Goal: Information Seeking & Learning: Learn about a topic

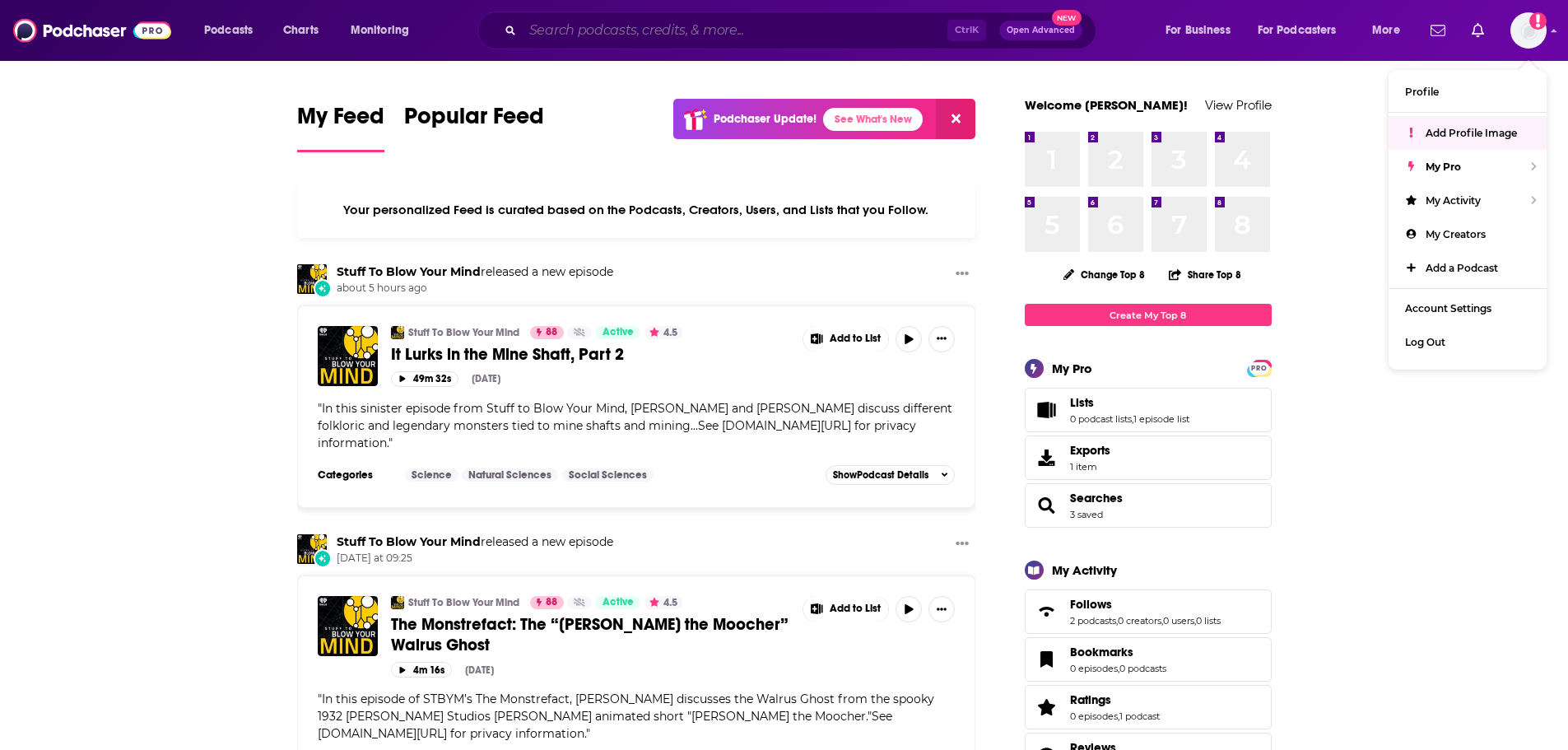
click at [688, 28] on input "Search podcasts, credits, & more..." at bounding box center [735, 30] width 425 height 26
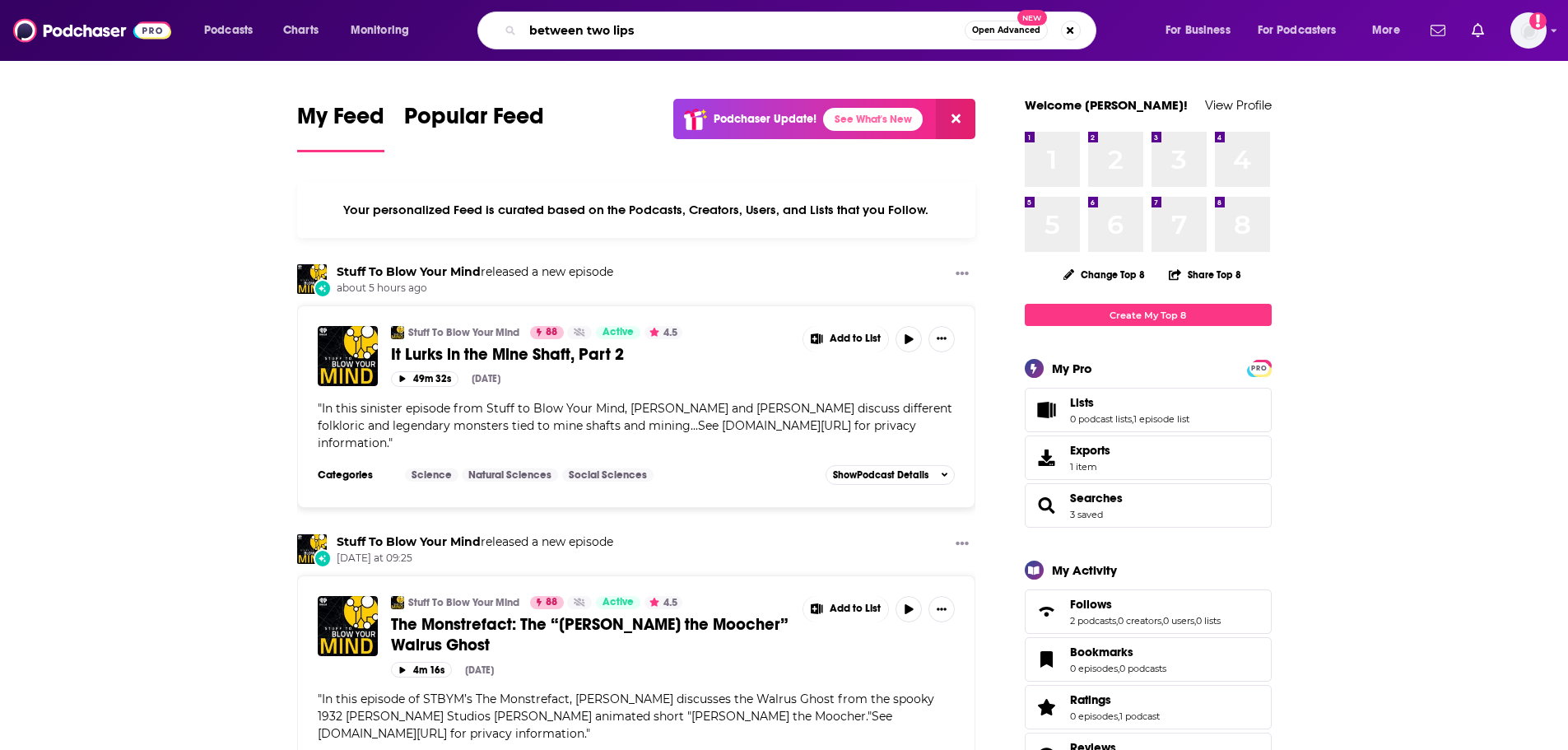
type input "between two lips"
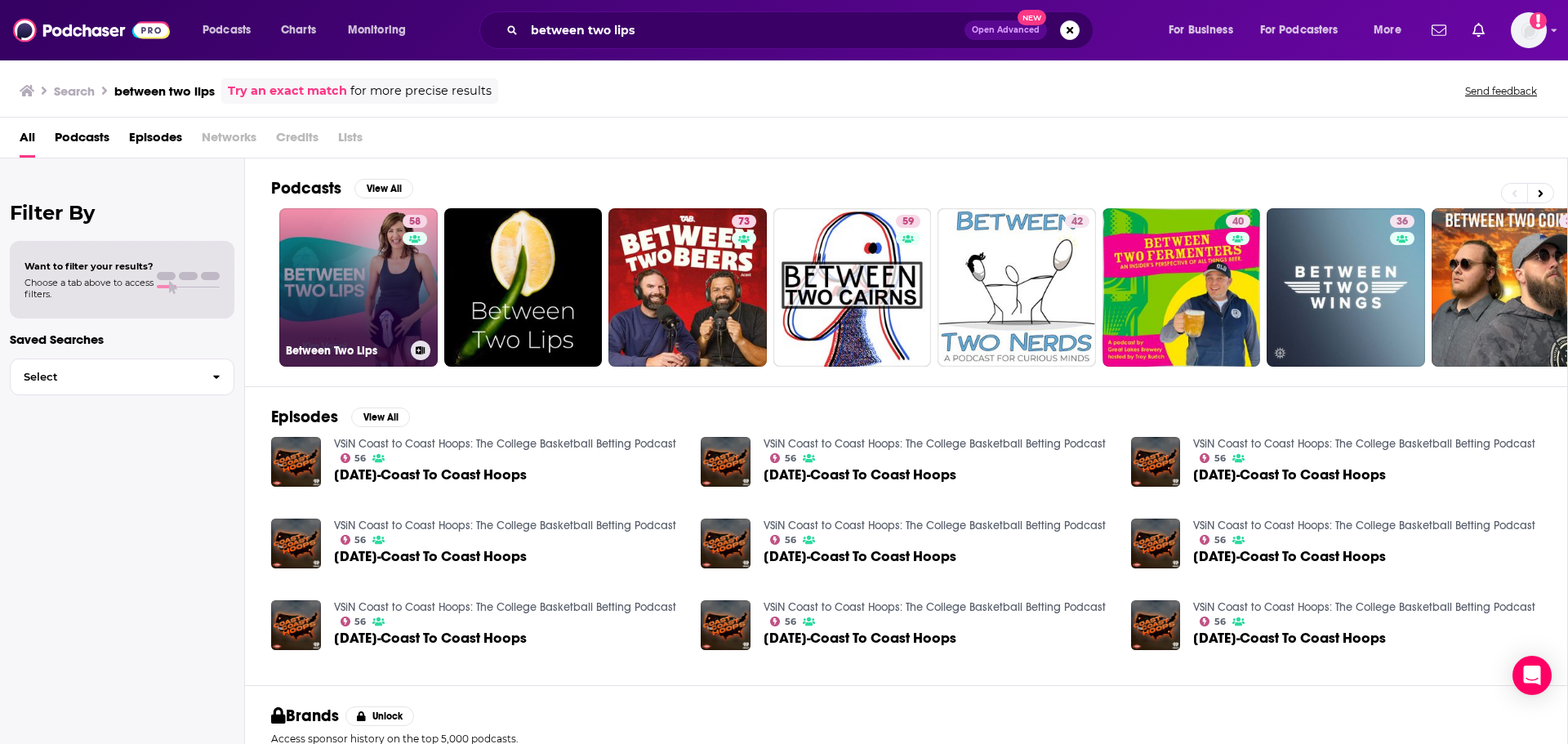
click at [341, 305] on link "58 Between Two Lips" at bounding box center [358, 287] width 158 height 158
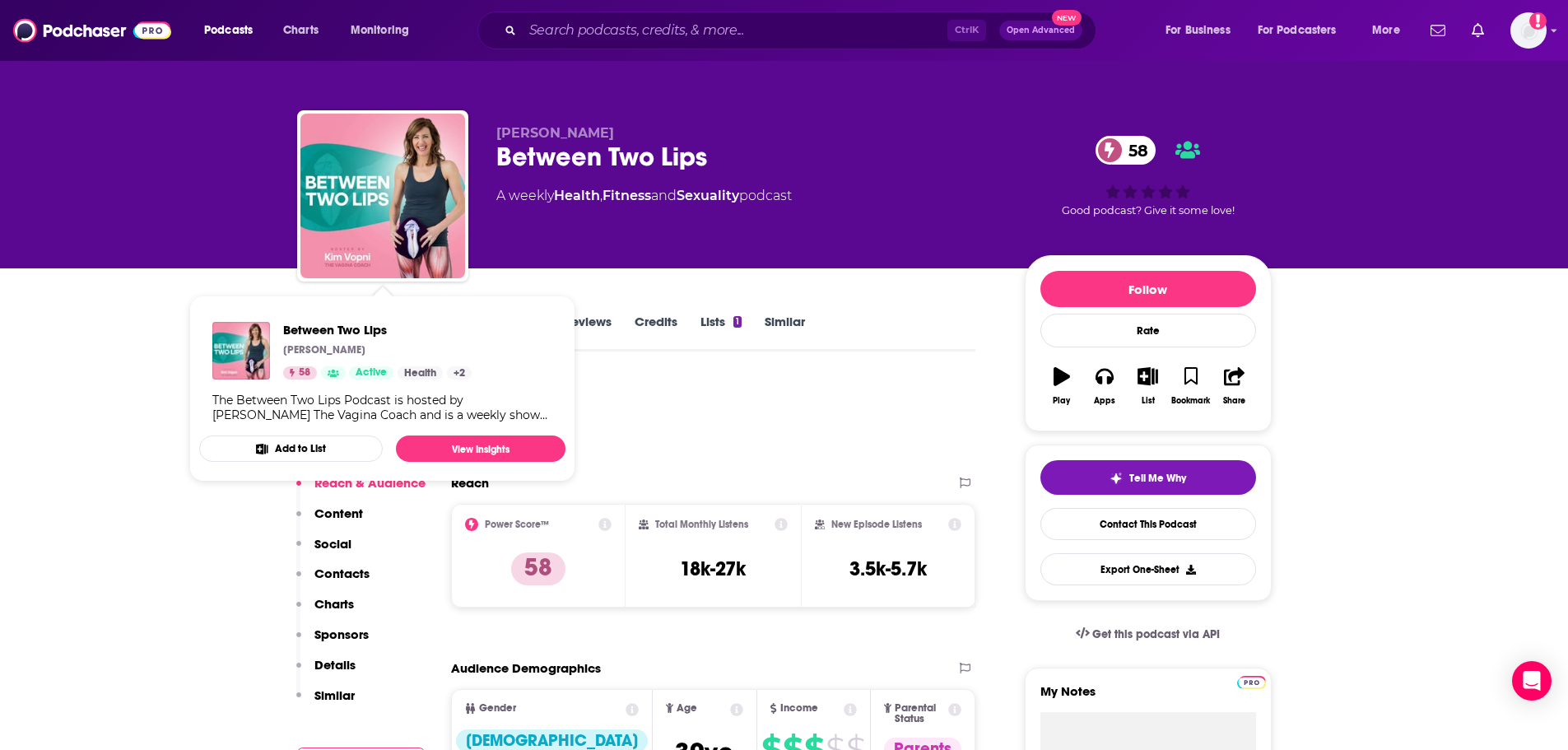
drag, startPoint x: 385, startPoint y: 262, endPoint x: 126, endPoint y: 200, distance: 266.3
click at [126, 200] on div "[PERSON_NAME] Between Two Lips 58 A weekly Health , Fitness and Sexuality podca…" at bounding box center [784, 134] width 1568 height 268
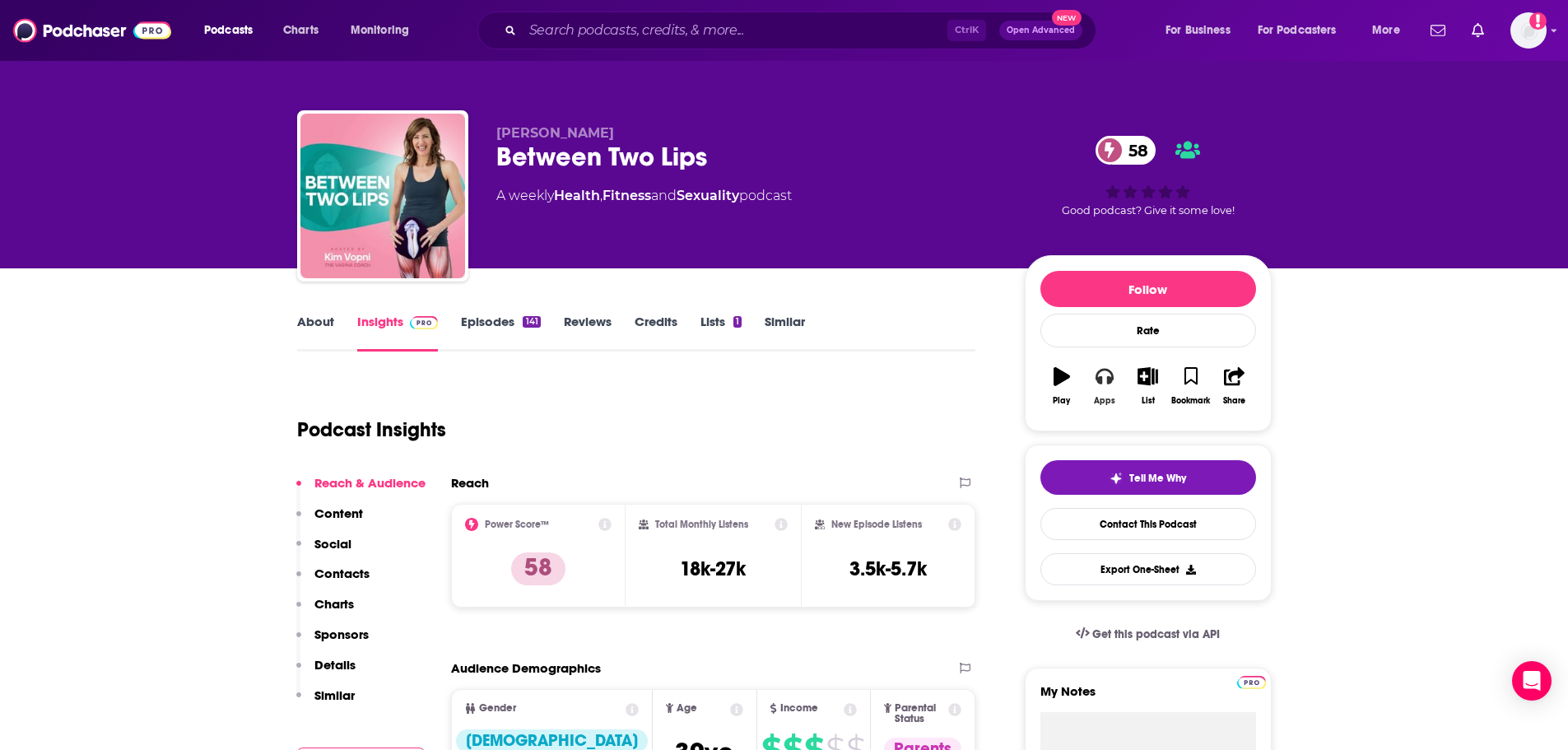
click at [1099, 380] on icon "button" at bounding box center [1104, 376] width 18 height 18
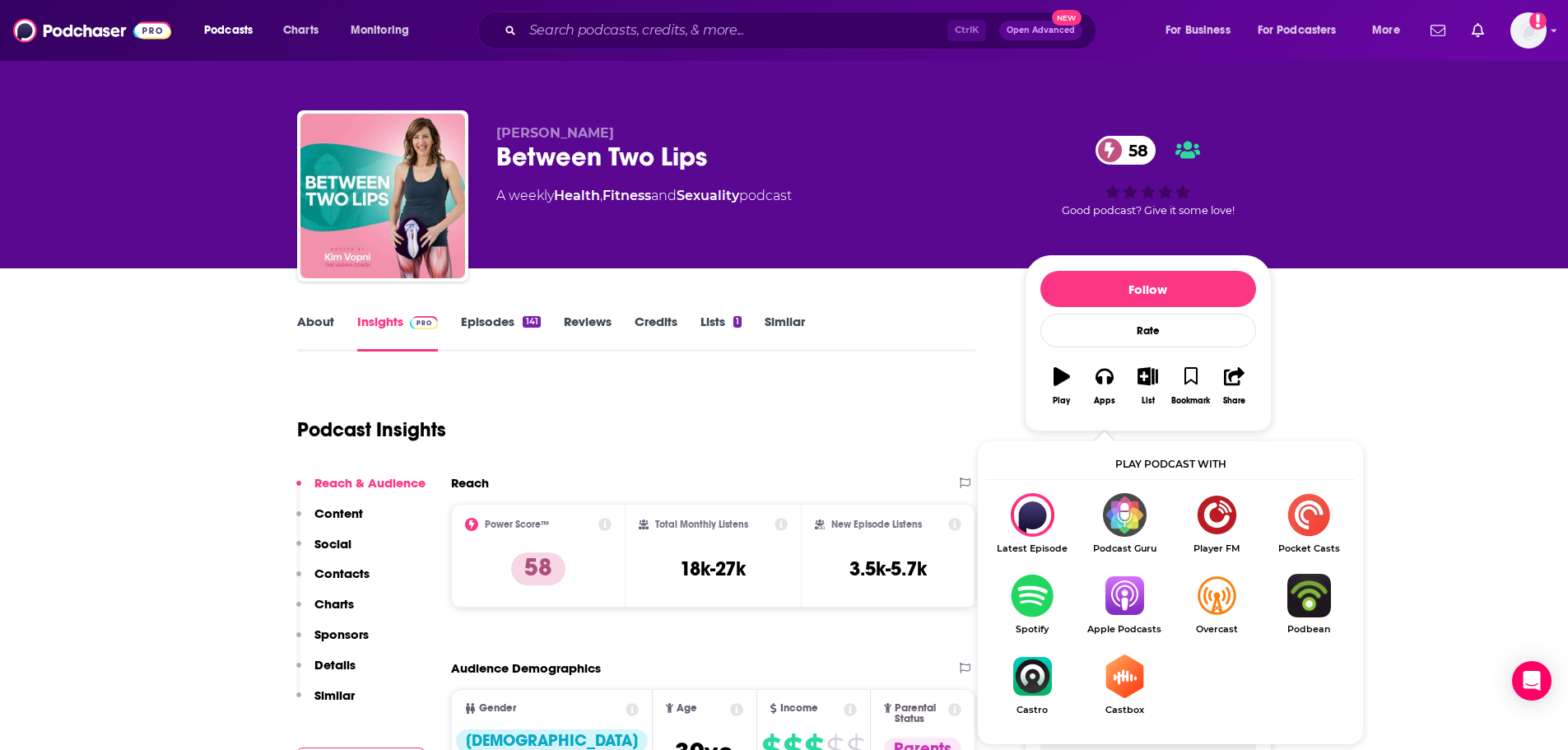
click at [1036, 588] on img "Show Listen On dropdown" at bounding box center [1031, 595] width 92 height 44
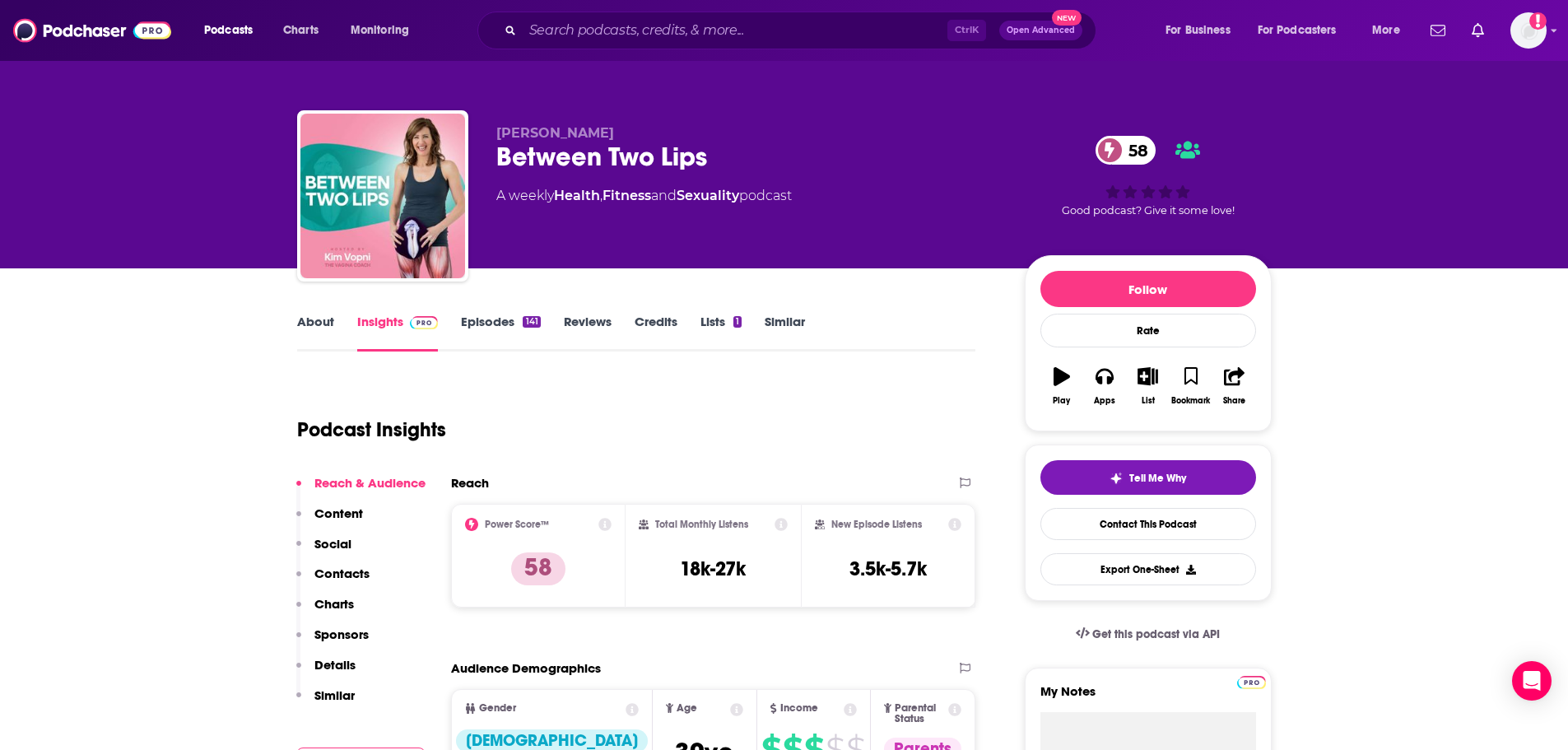
click at [616, 154] on div "Between Two Lips 58" at bounding box center [747, 157] width 502 height 32
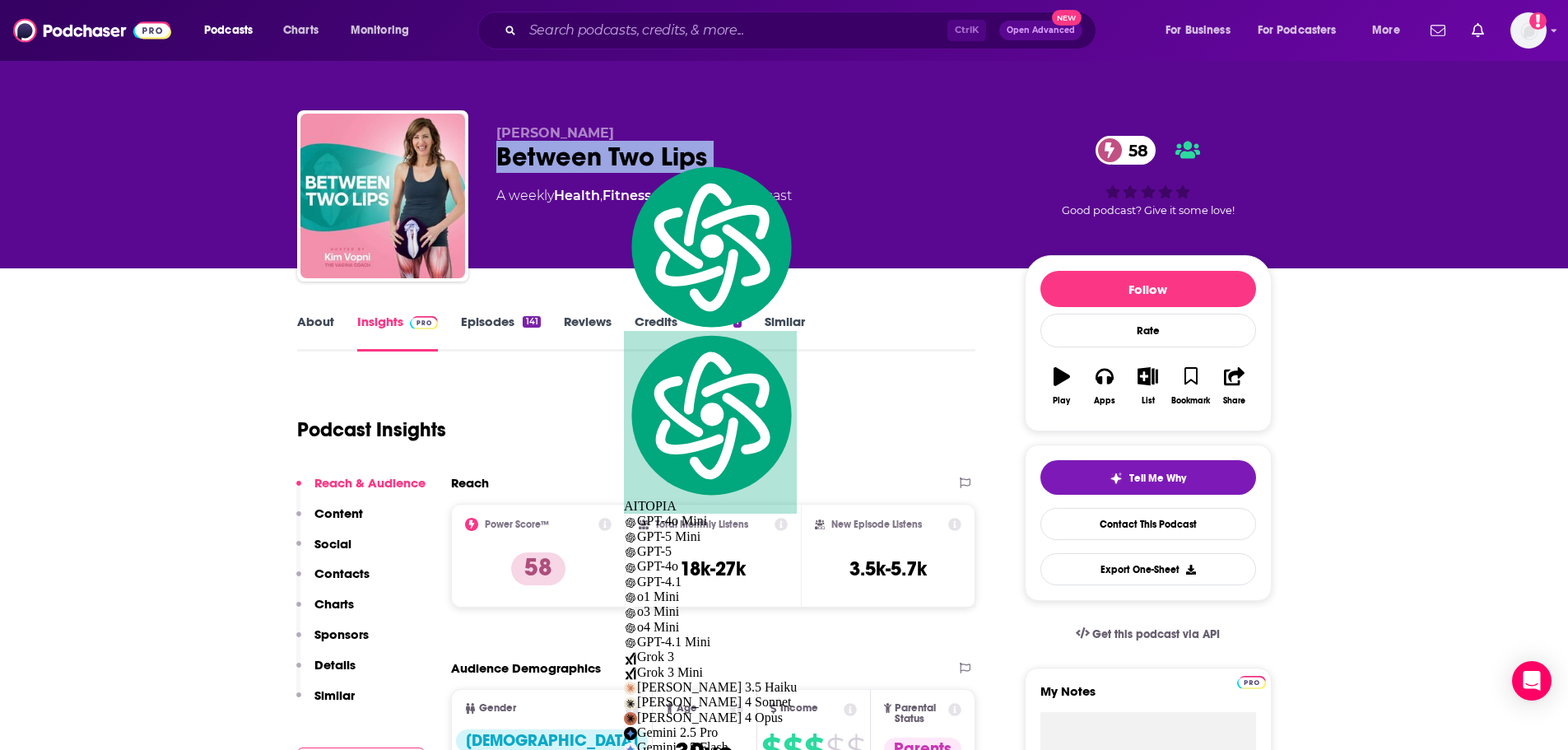
copy div "Between Two Lips 58"
click at [591, 165] on div "Between Two Lips 58" at bounding box center [747, 157] width 502 height 32
click at [590, 165] on div "Between Two Lips 58" at bounding box center [747, 157] width 502 height 32
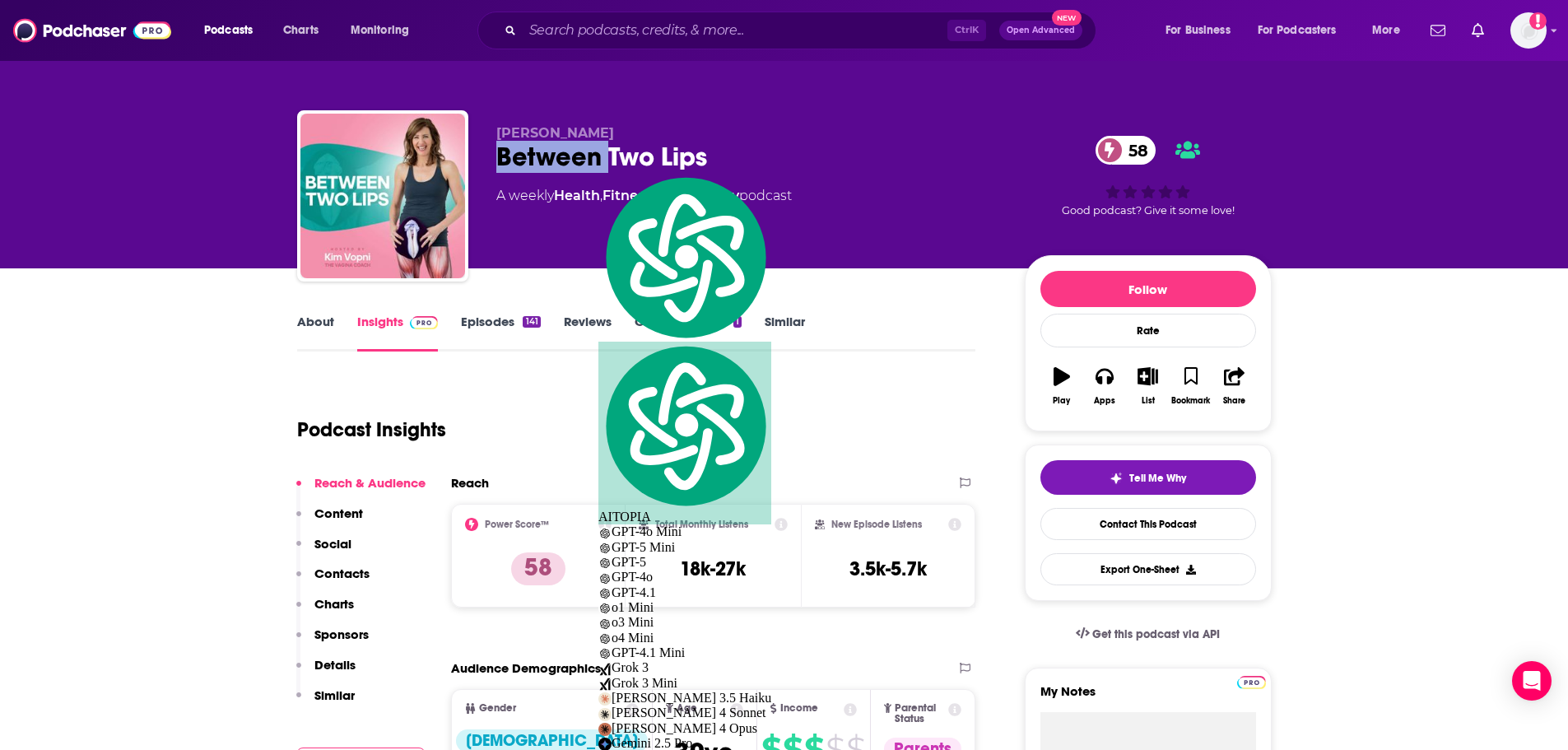
click at [535, 161] on div "Between Two Lips 58" at bounding box center [747, 157] width 502 height 32
click at [534, 162] on div "Between Two Lips 58" at bounding box center [747, 157] width 502 height 32
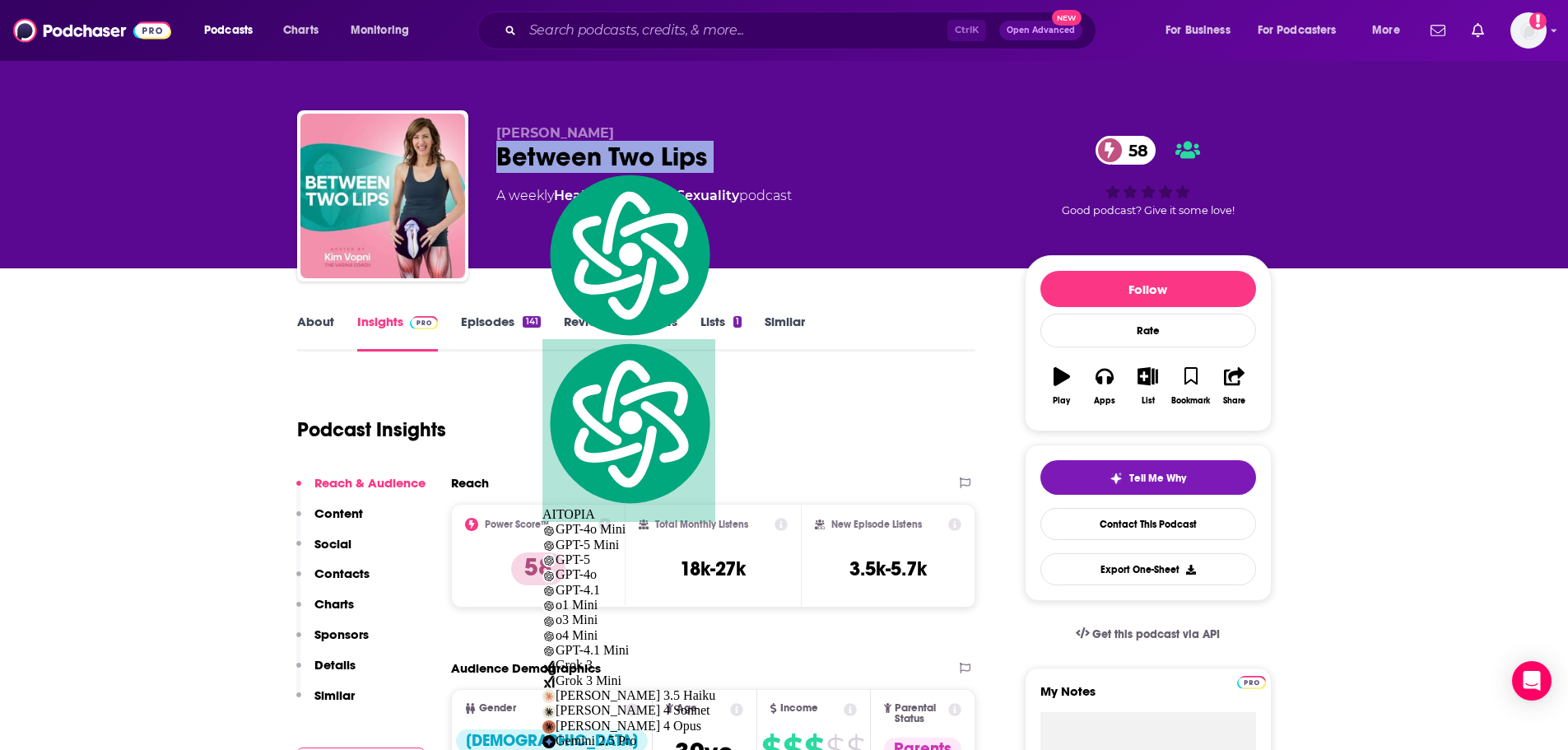
click at [534, 162] on div "Between Two Lips 58" at bounding box center [747, 157] width 502 height 32
click at [539, 123] on div "[PERSON_NAME] Between Two Lips 58 A weekly Health , Fitness and Sexuality podca…" at bounding box center [784, 199] width 974 height 177
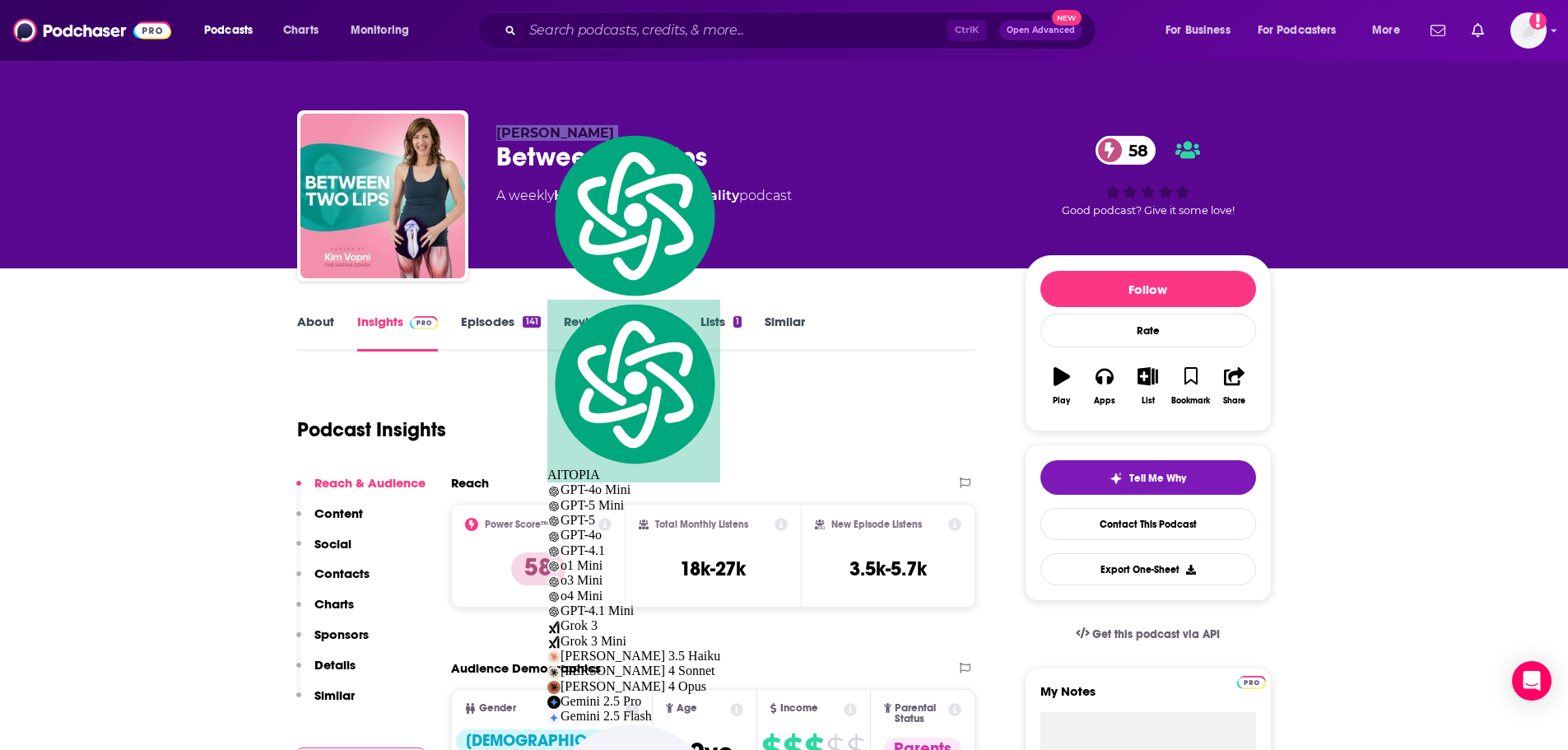
copy p "[PERSON_NAME]"
click at [504, 137] on span "[PERSON_NAME]" at bounding box center [555, 133] width 117 height 15
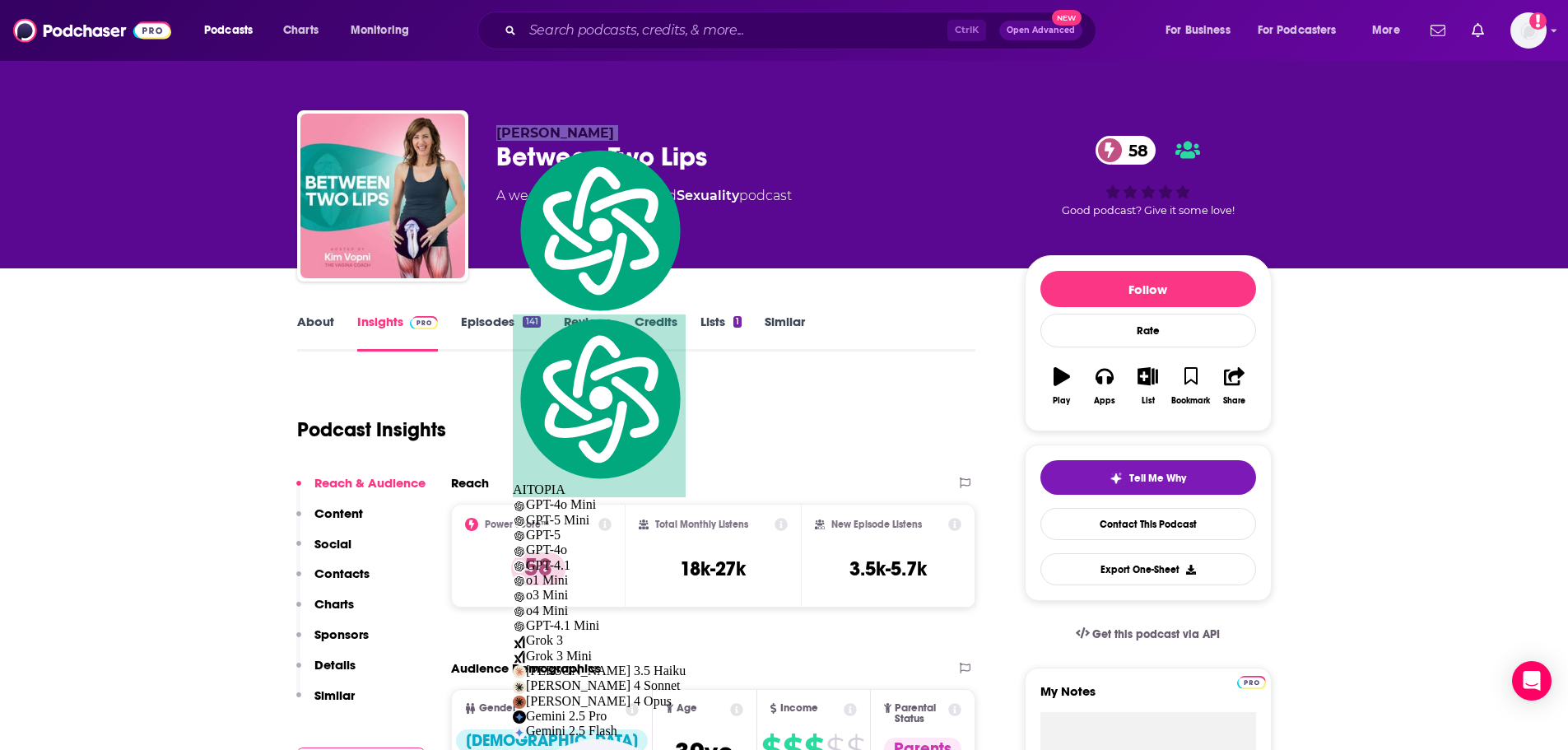
click at [504, 137] on span "[PERSON_NAME]" at bounding box center [555, 133] width 117 height 15
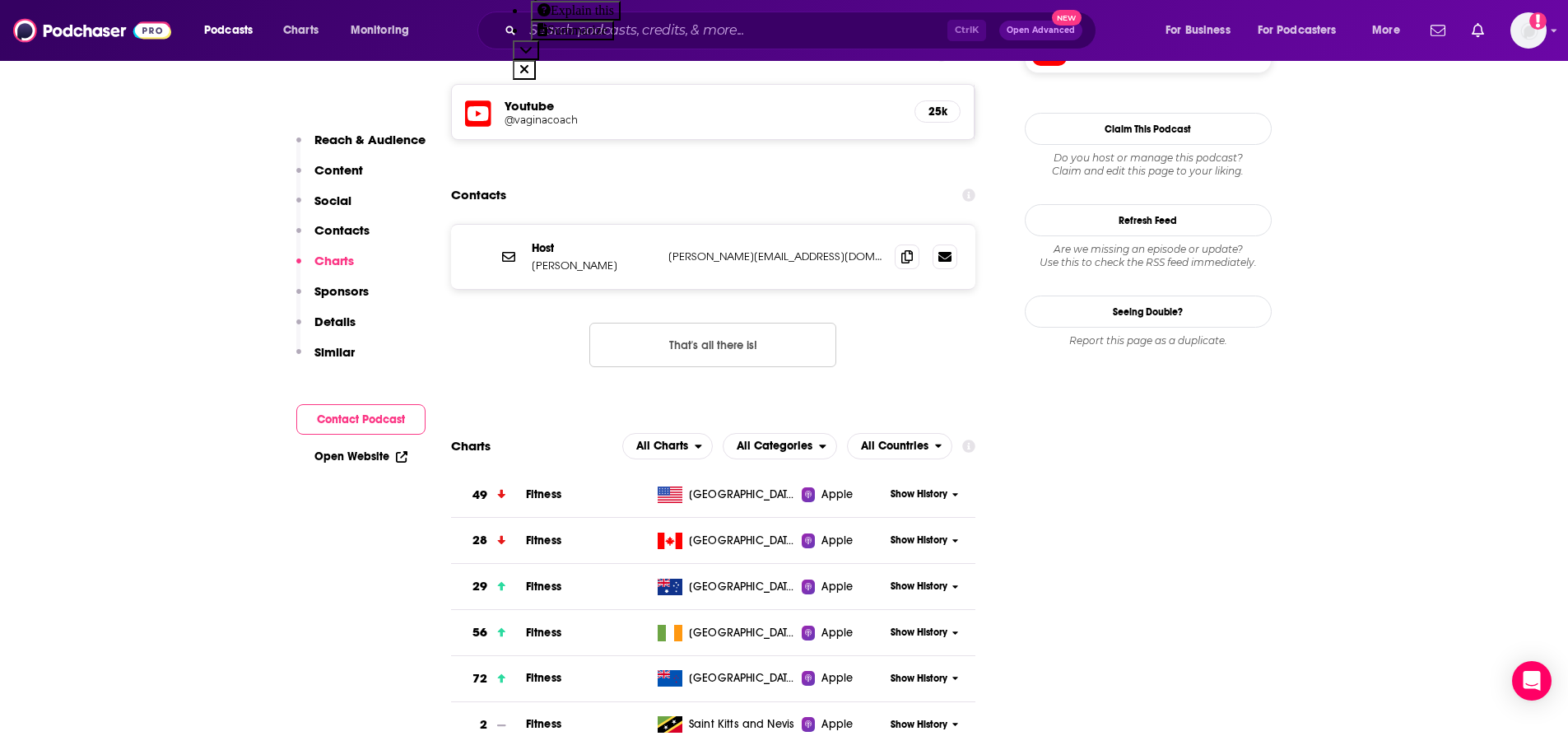
scroll to position [1481, 0]
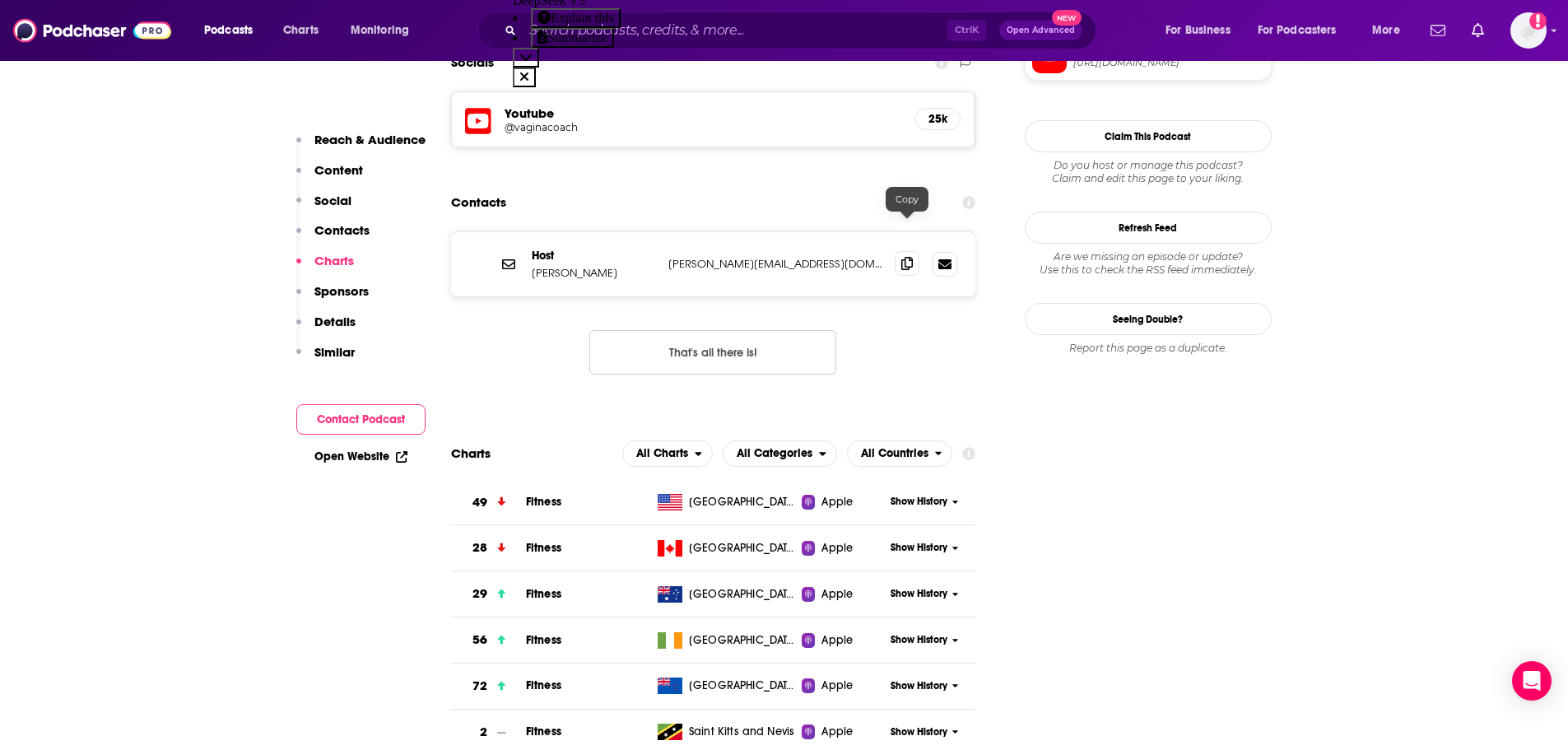
click at [899, 251] on span at bounding box center [907, 263] width 25 height 25
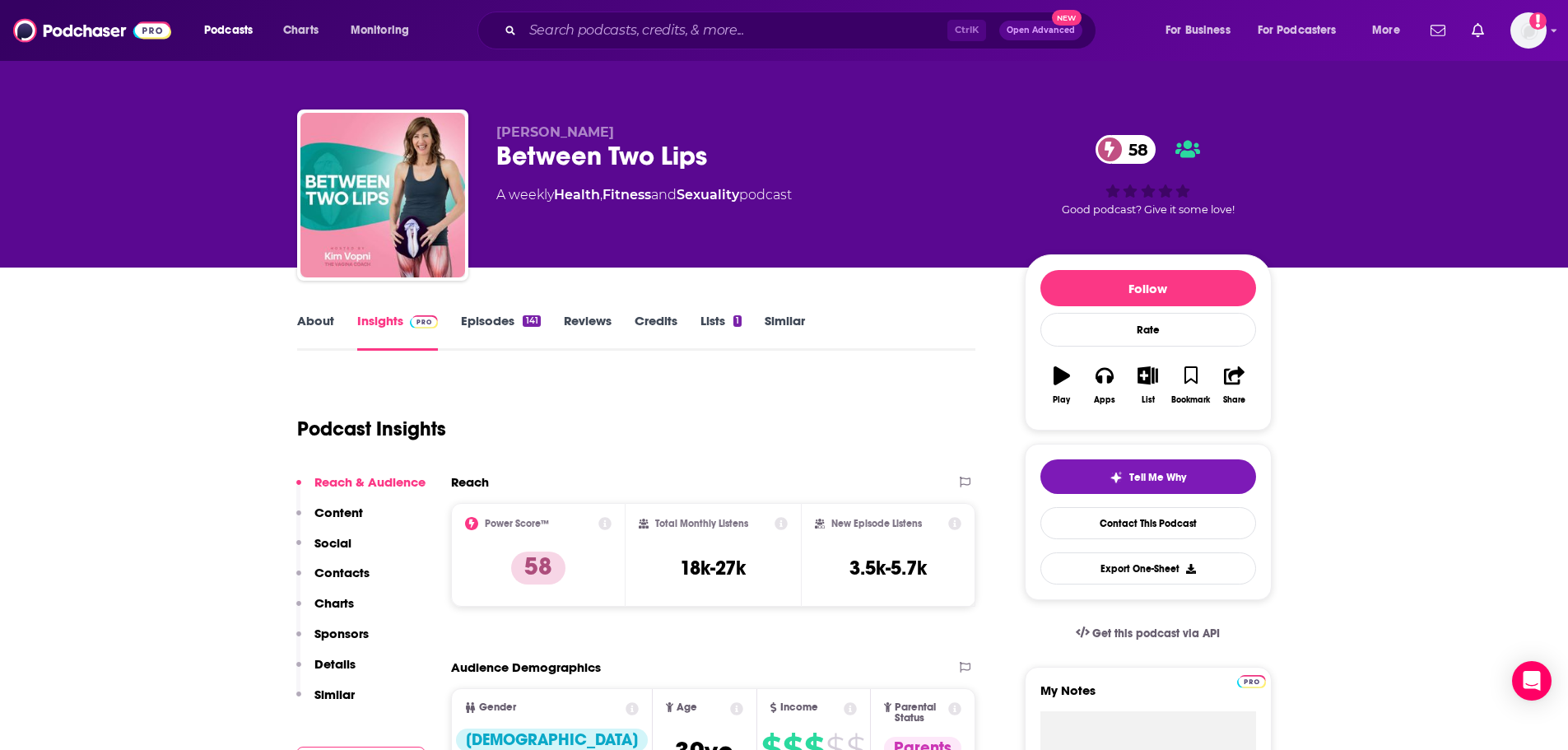
scroll to position [0, 0]
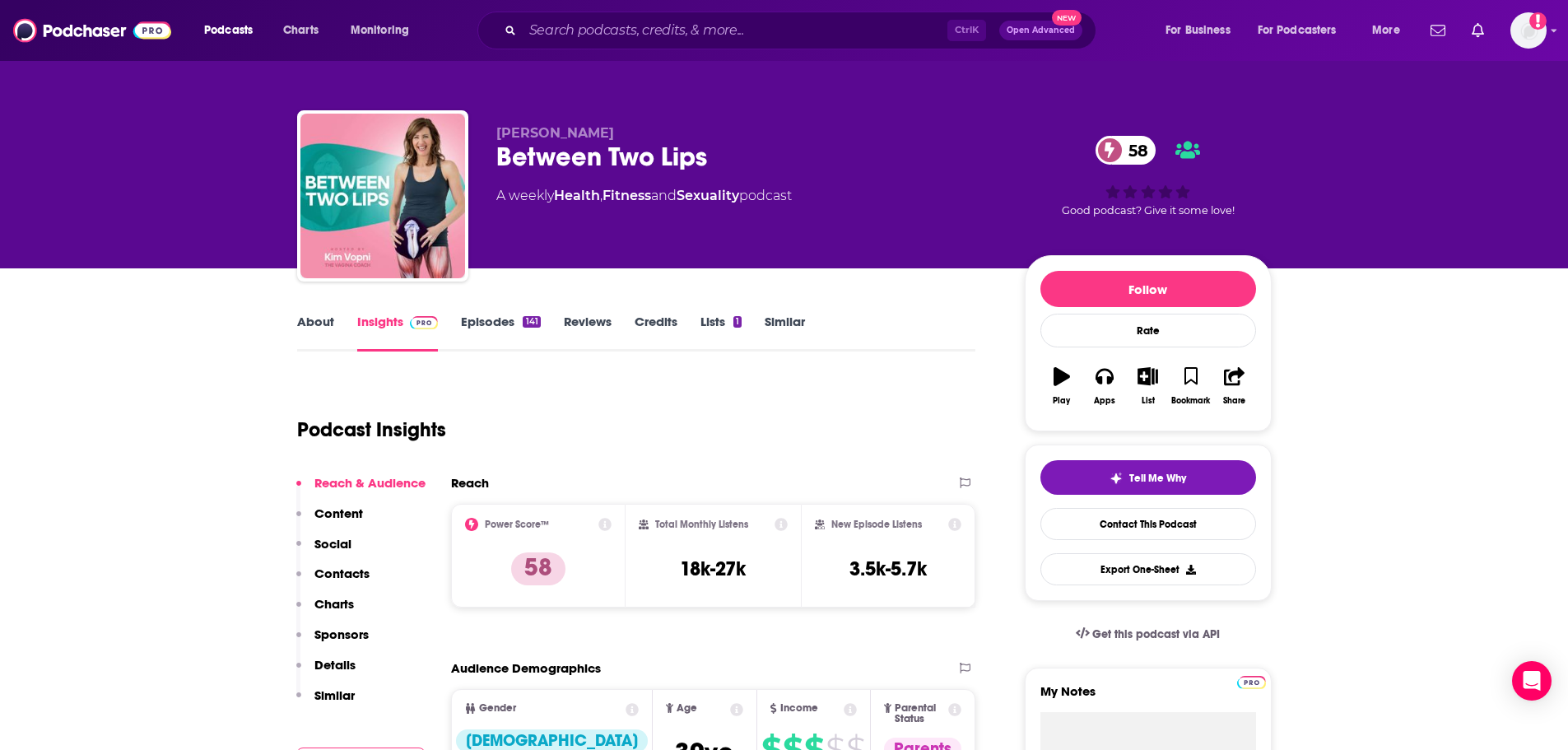
drag, startPoint x: 495, startPoint y: 92, endPoint x: 495, endPoint y: 116, distance: 24.0
click at [495, 101] on div "[PERSON_NAME] Between Two Lips 58 A weekly Health , Fitness and Sexuality podca…" at bounding box center [784, 179] width 999 height 177
click at [495, 116] on div "[PERSON_NAME] Between Two Lips 58 A weekly Health , Fitness and Sexuality podca…" at bounding box center [784, 199] width 974 height 177
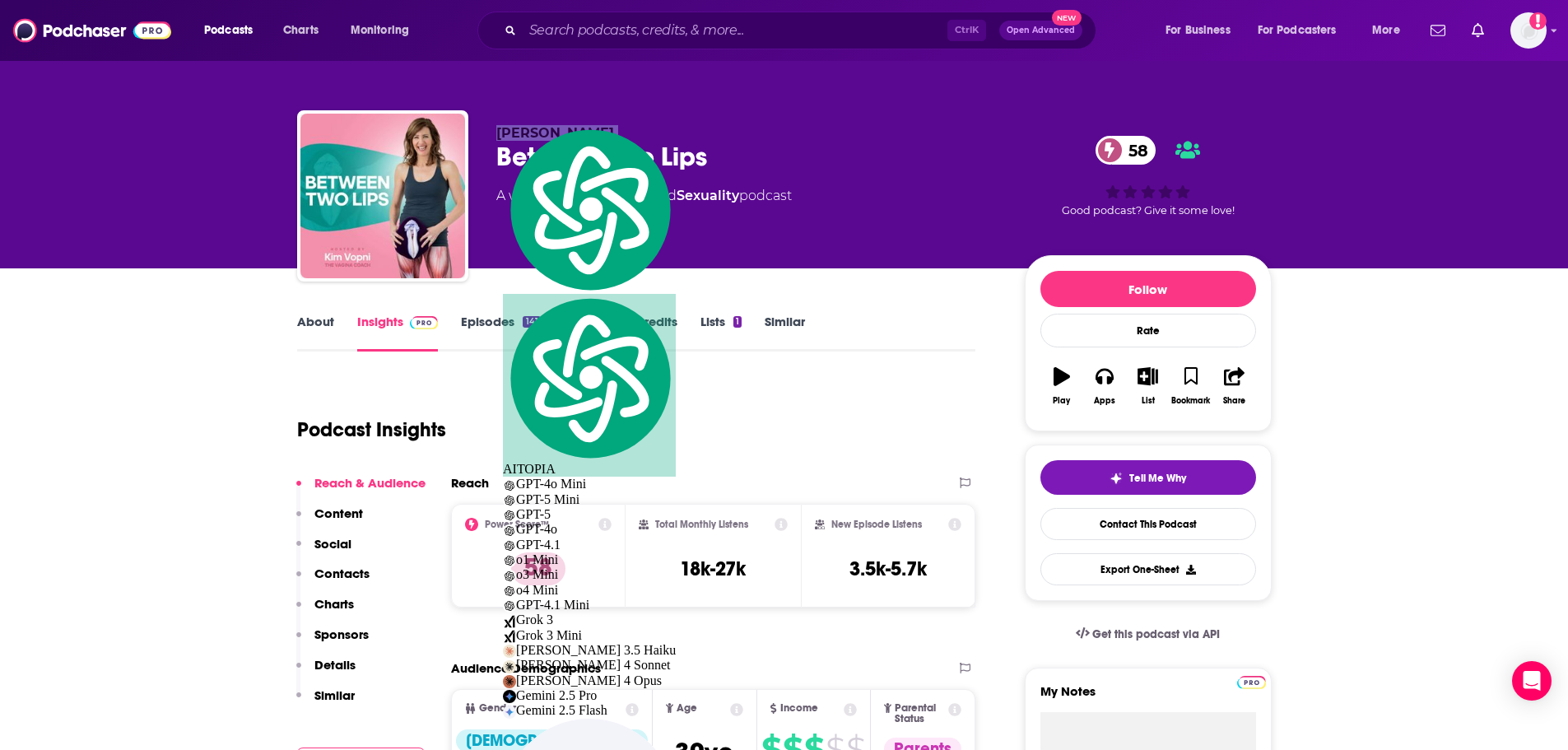
copy p "[PERSON_NAME]"
click at [653, 231] on div "[PERSON_NAME] Between Two Lips 58 A weekly Health , Fitness and Sexuality podca…" at bounding box center [747, 191] width 502 height 132
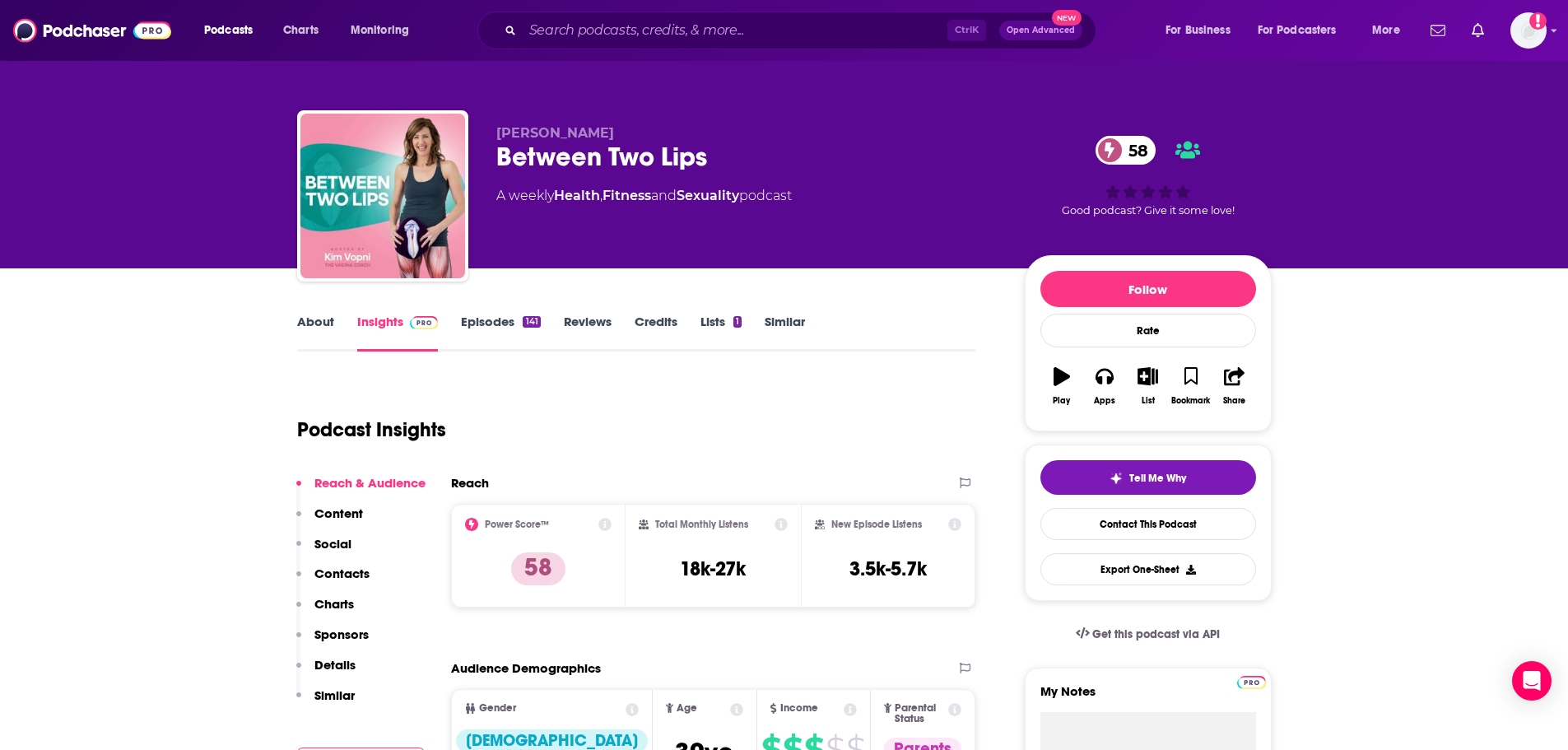
click at [324, 331] on link "About" at bounding box center [315, 332] width 37 height 38
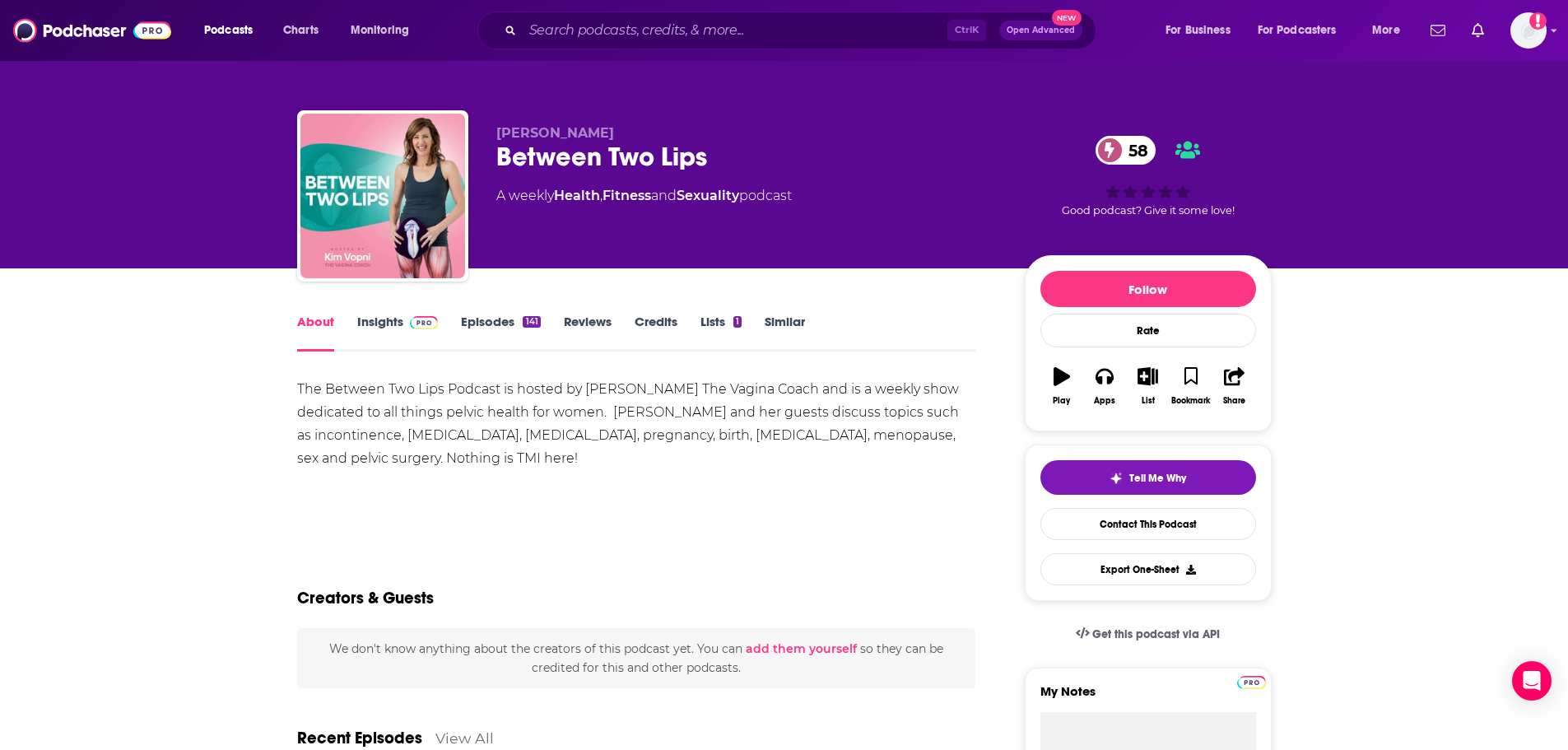
click at [396, 439] on div "The Between Two Lips Podcast is hosted by [PERSON_NAME] The Vagina Coach and is…" at bounding box center [637, 424] width 679 height 92
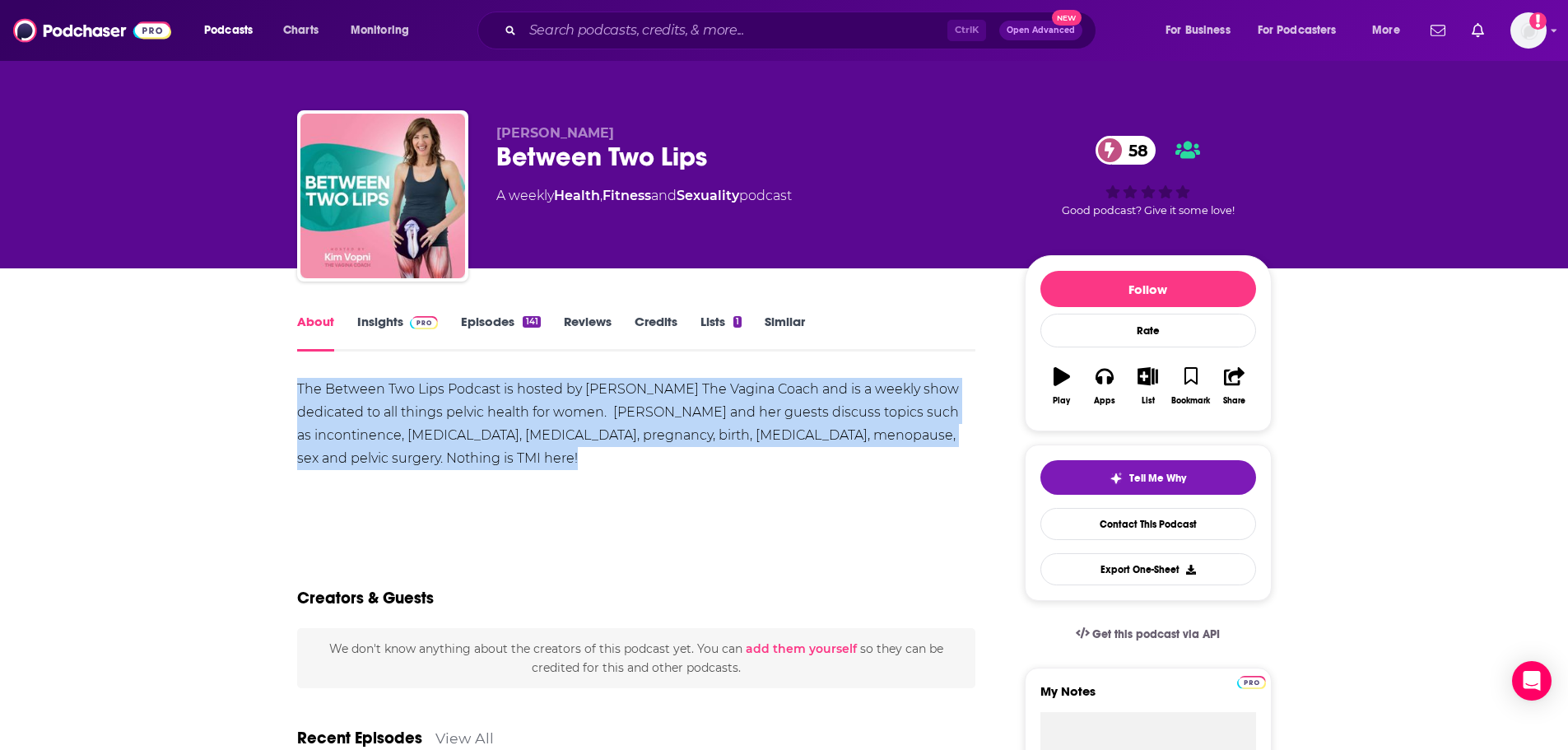
click at [396, 439] on div "The Between Two Lips Podcast is hosted by [PERSON_NAME] The Vagina Coach and is…" at bounding box center [637, 424] width 679 height 92
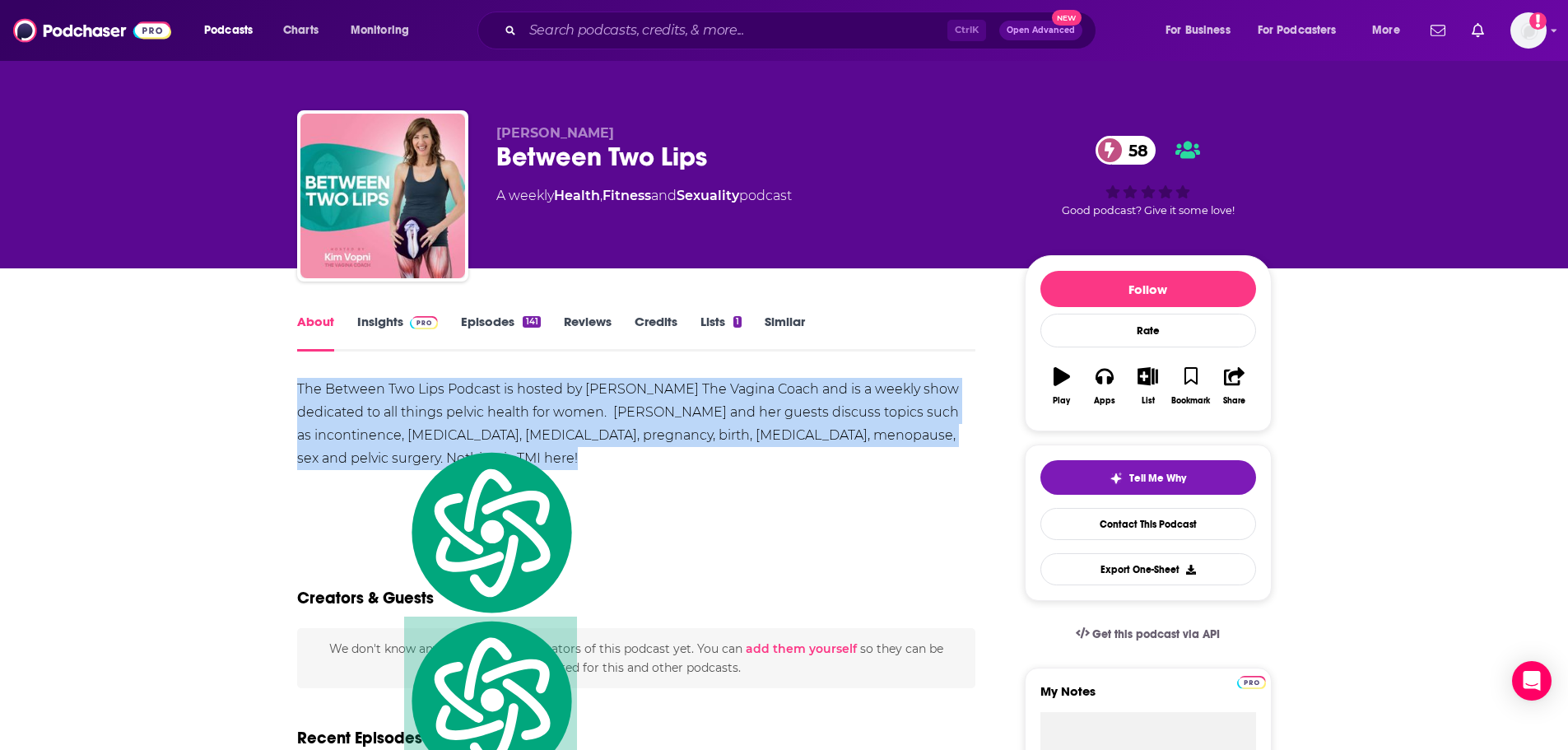
copy div "The Between Two Lips Podcast is hosted by [PERSON_NAME] The Vagina Coach and is…"
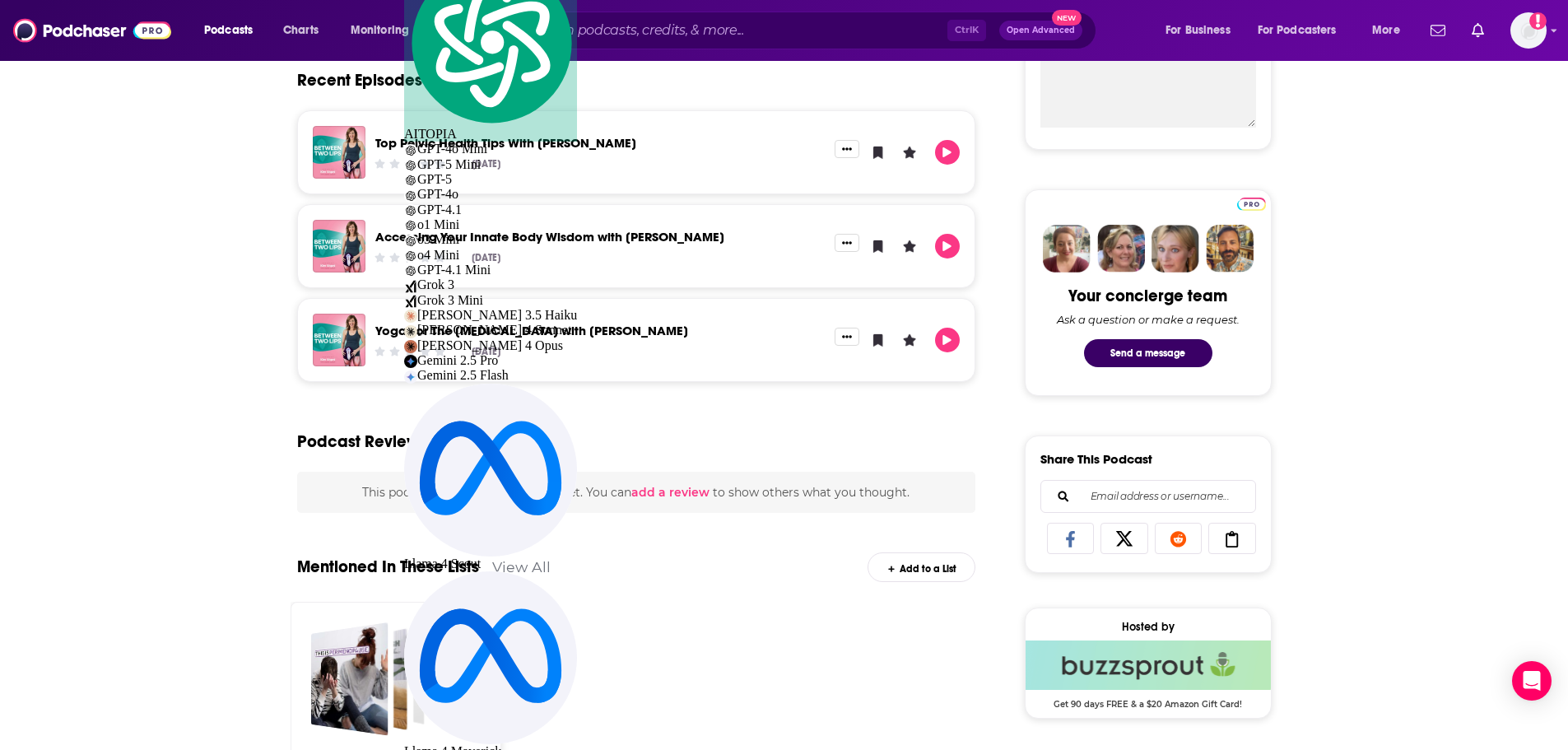
scroll to position [823, 0]
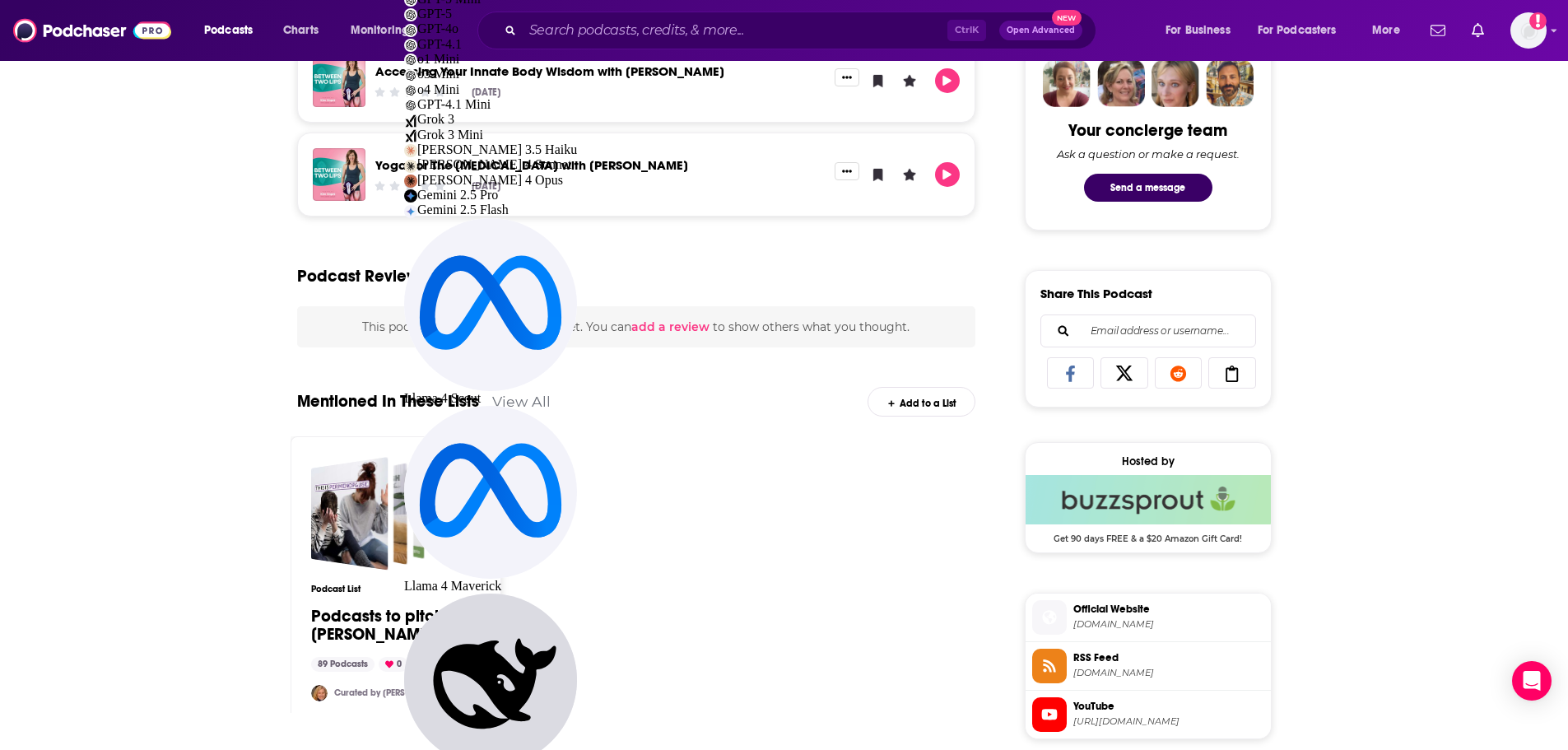
click at [1077, 633] on span "Official Website [DOMAIN_NAME]" at bounding box center [1165, 616] width 197 height 33
click at [600, 39] on input "Search podcasts, credits, & more..." at bounding box center [735, 30] width 425 height 26
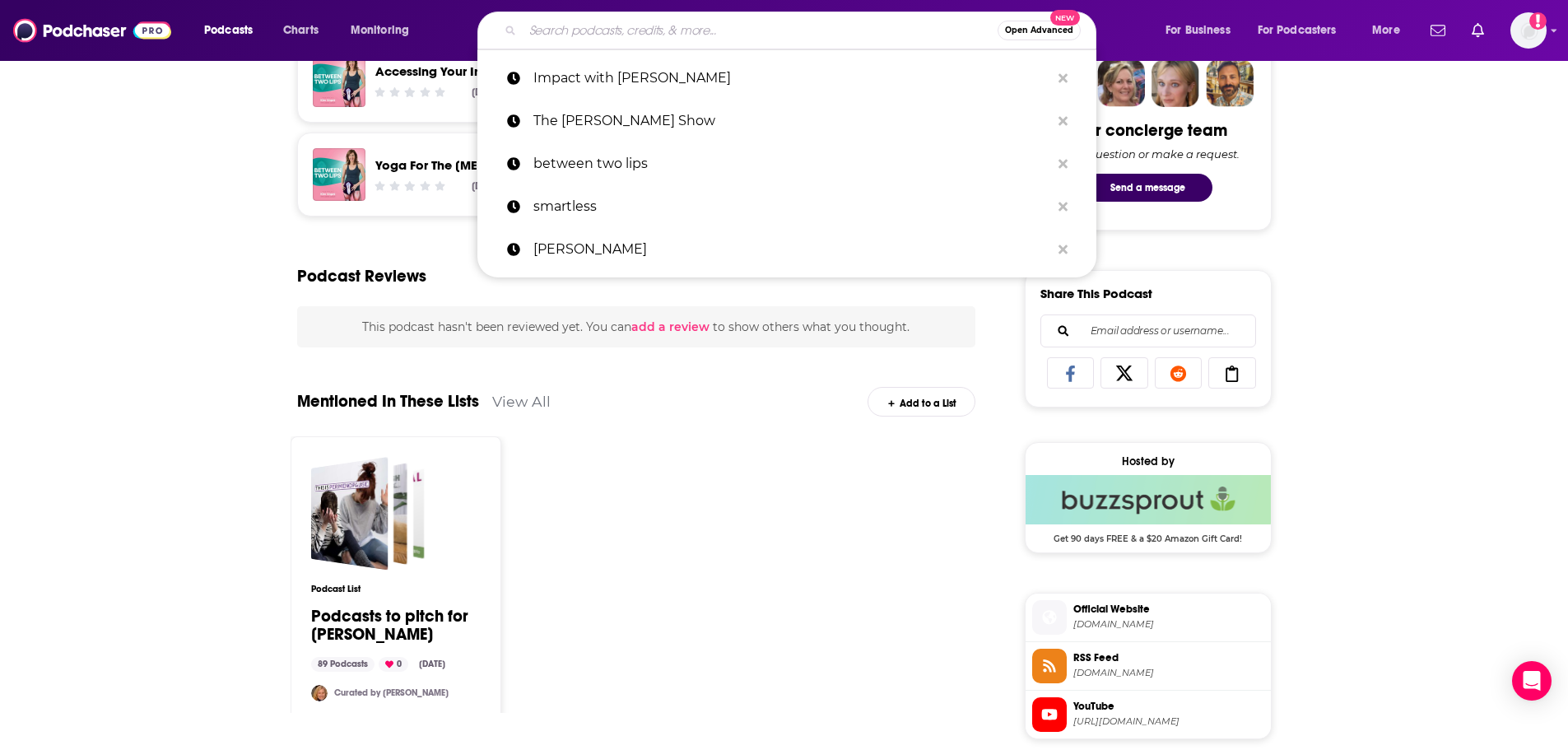
paste input "[PERSON_NAME]"
type input "[PERSON_NAME]"
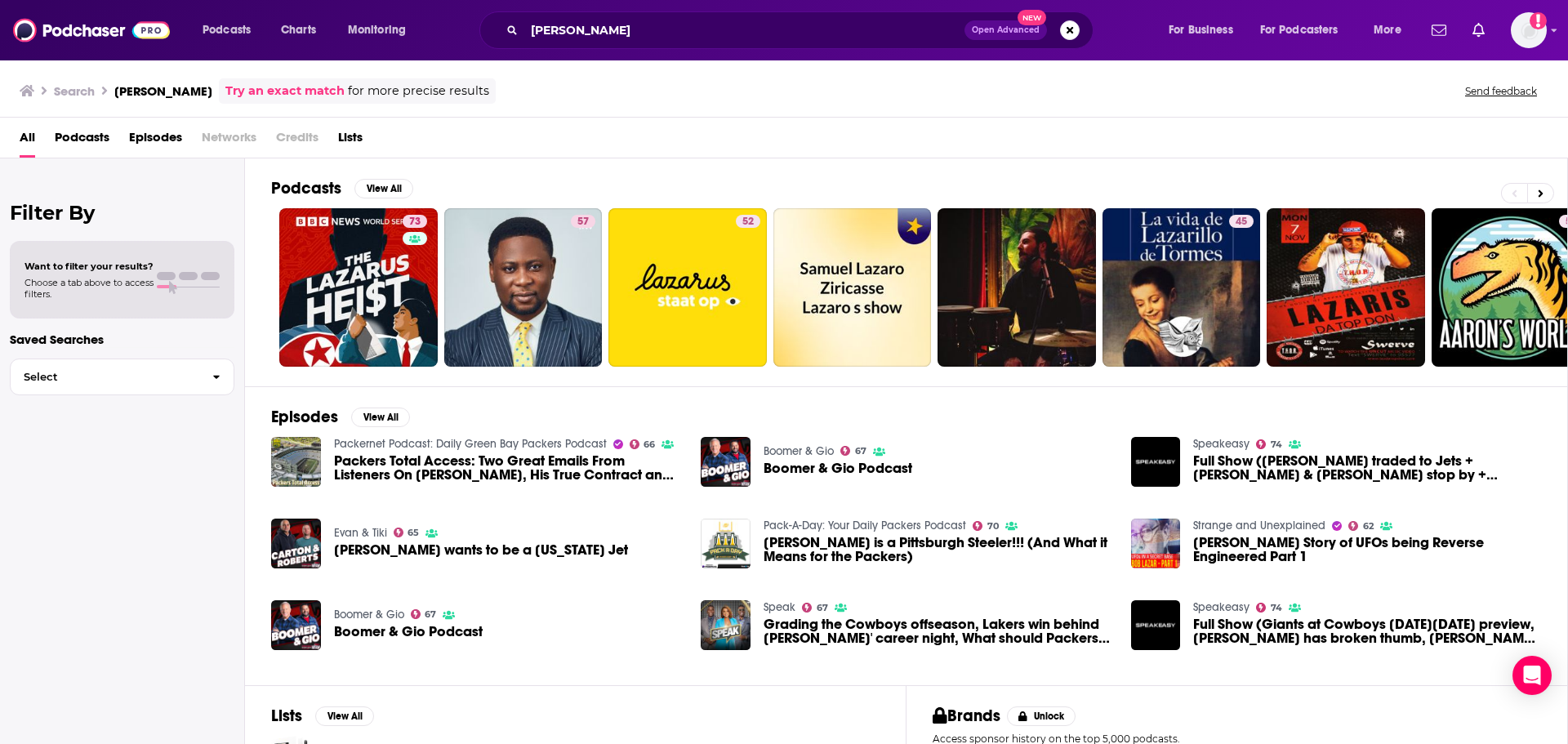
scroll to position [145, 0]
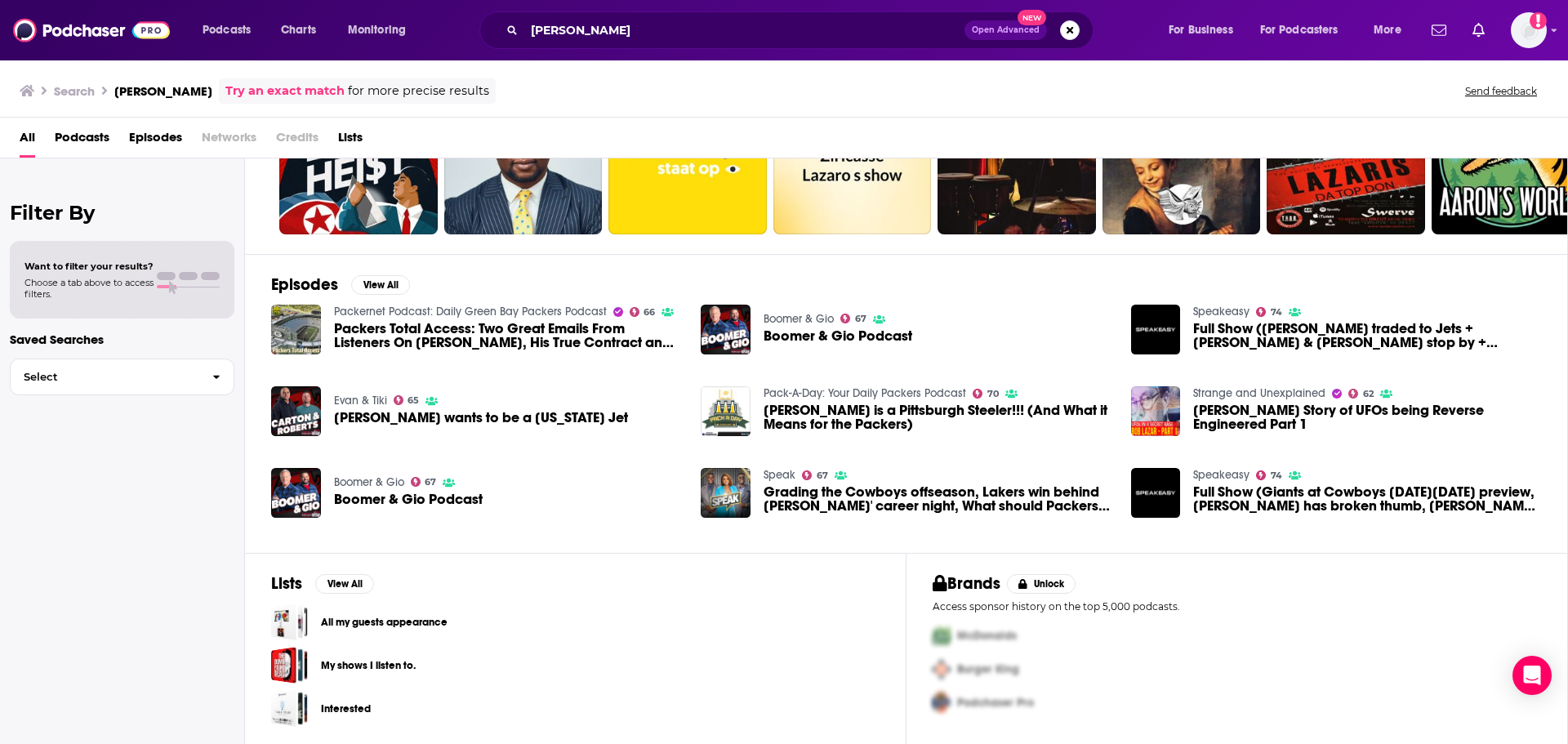
click at [623, 15] on div "[PERSON_NAME] Open Advanced New" at bounding box center [786, 30] width 615 height 37
click at [615, 32] on input "[PERSON_NAME]" at bounding box center [744, 29] width 440 height 26
click at [615, 32] on input "[PERSON_NAME]" at bounding box center [744, 29] width 440 height 26
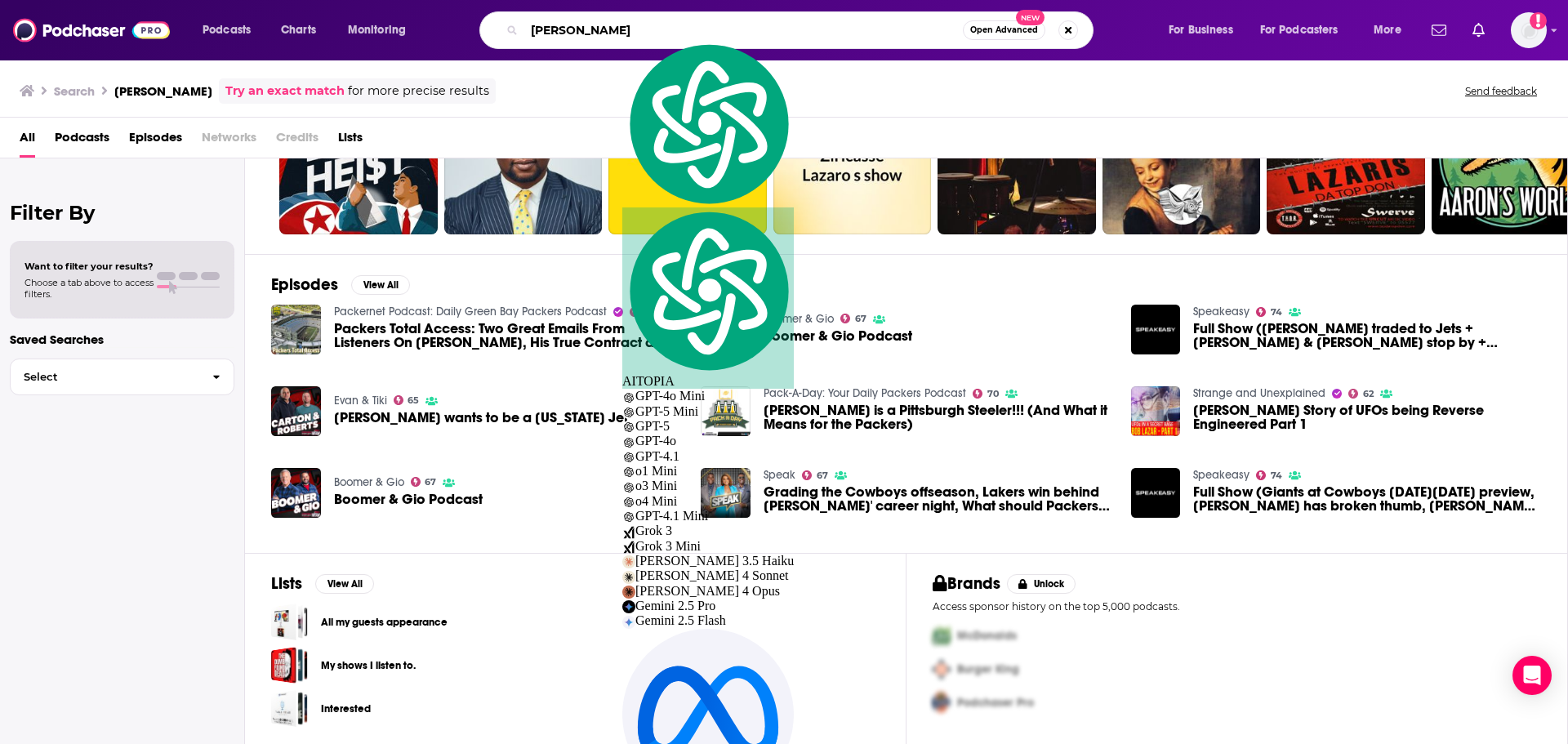
click at [615, 32] on input "[PERSON_NAME]" at bounding box center [744, 29] width 438 height 26
click at [614, 31] on input "[PERSON_NAME]" at bounding box center [744, 29] width 438 height 26
click at [613, 31] on input "[PERSON_NAME]" at bounding box center [744, 29] width 438 height 26
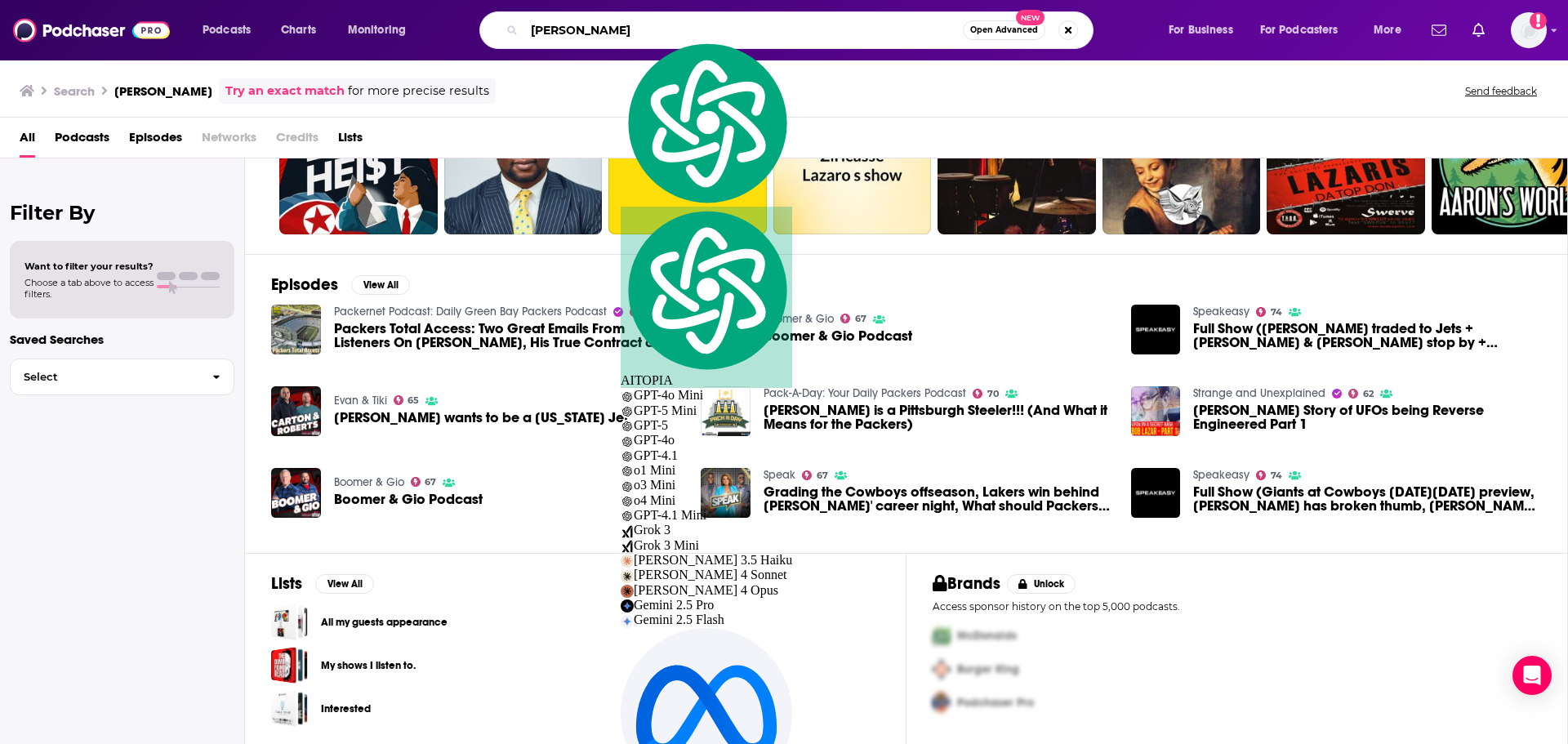
paste input "Impossible Dreams"
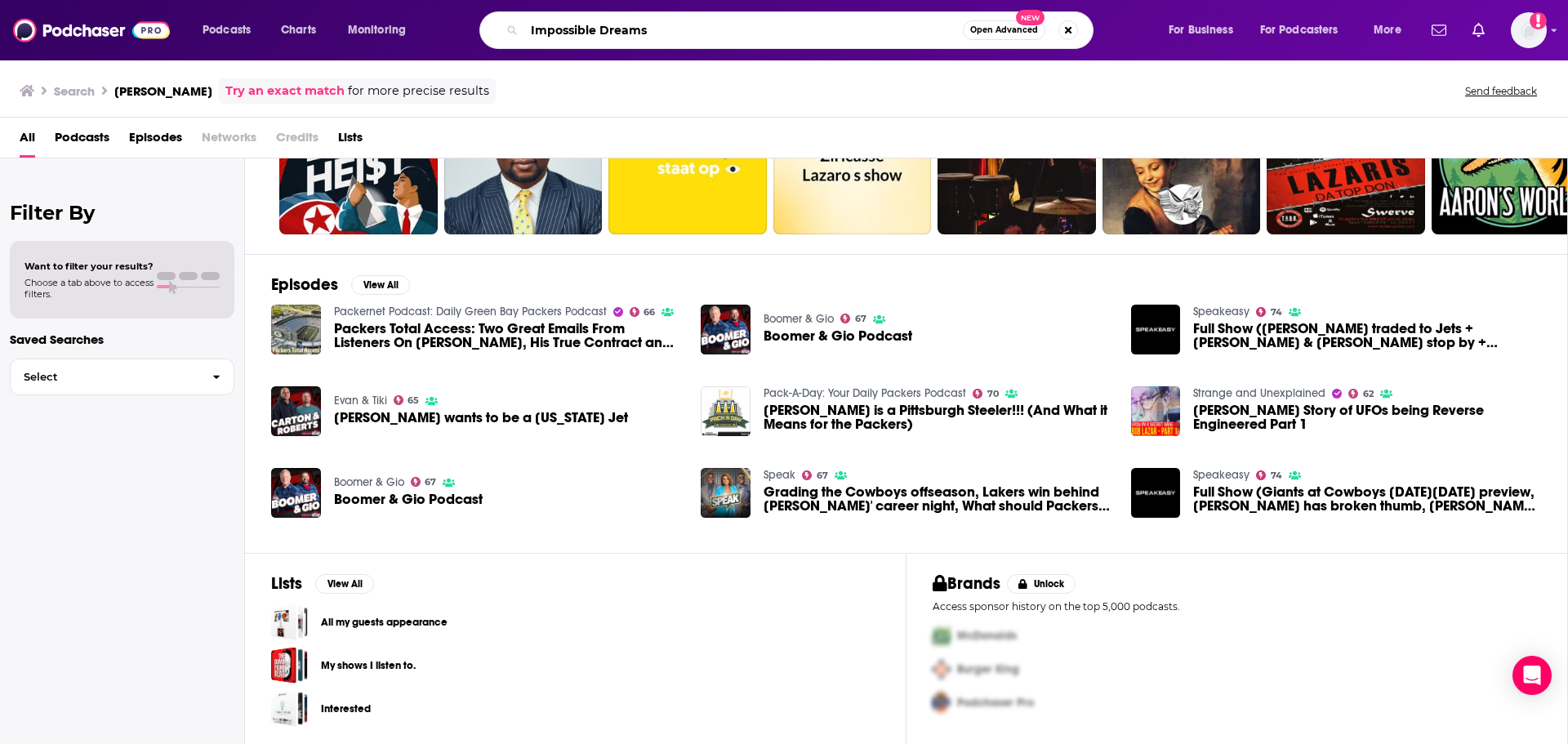
type input "Impossible Dreams"
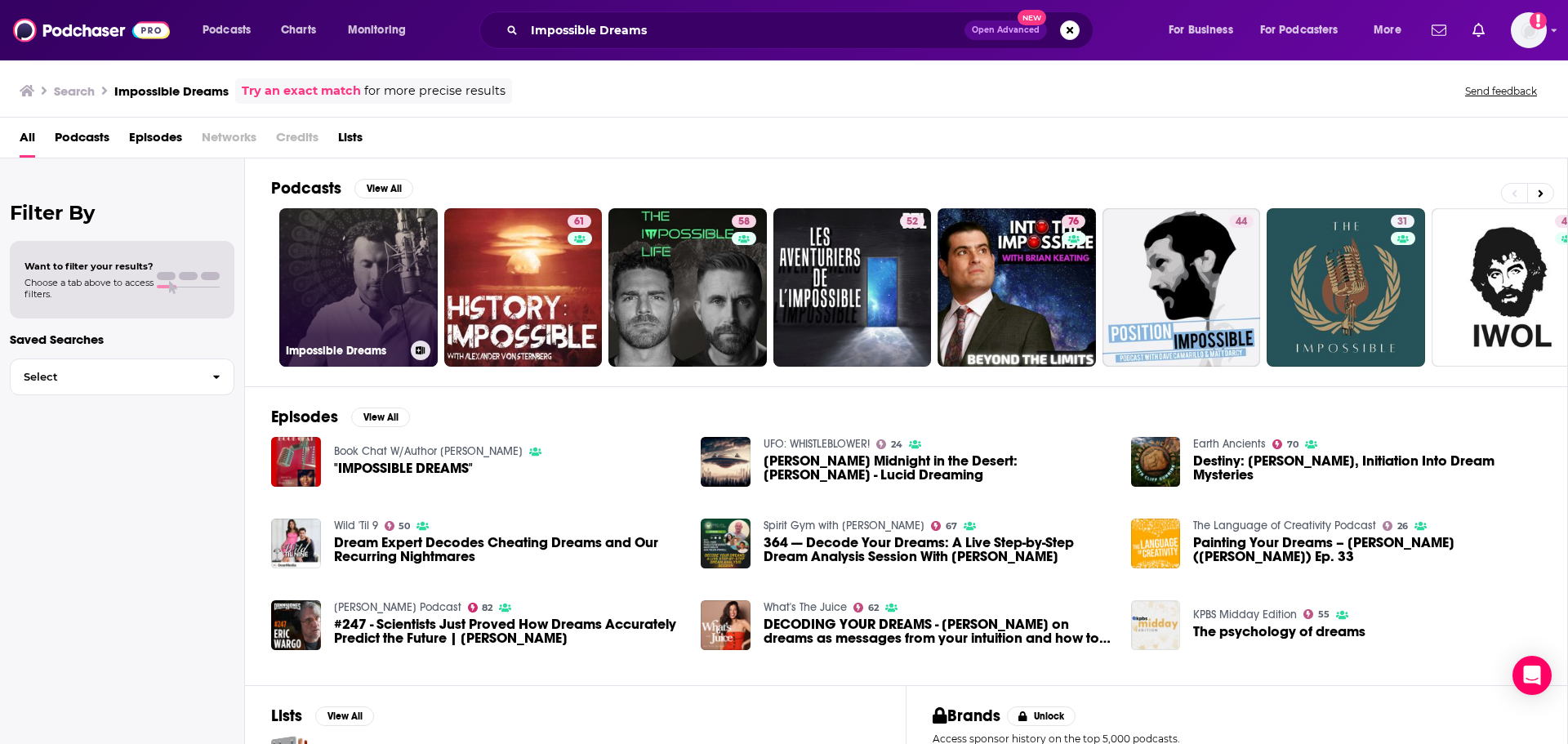
click at [378, 260] on link "Impossible Dreams" at bounding box center [358, 287] width 158 height 158
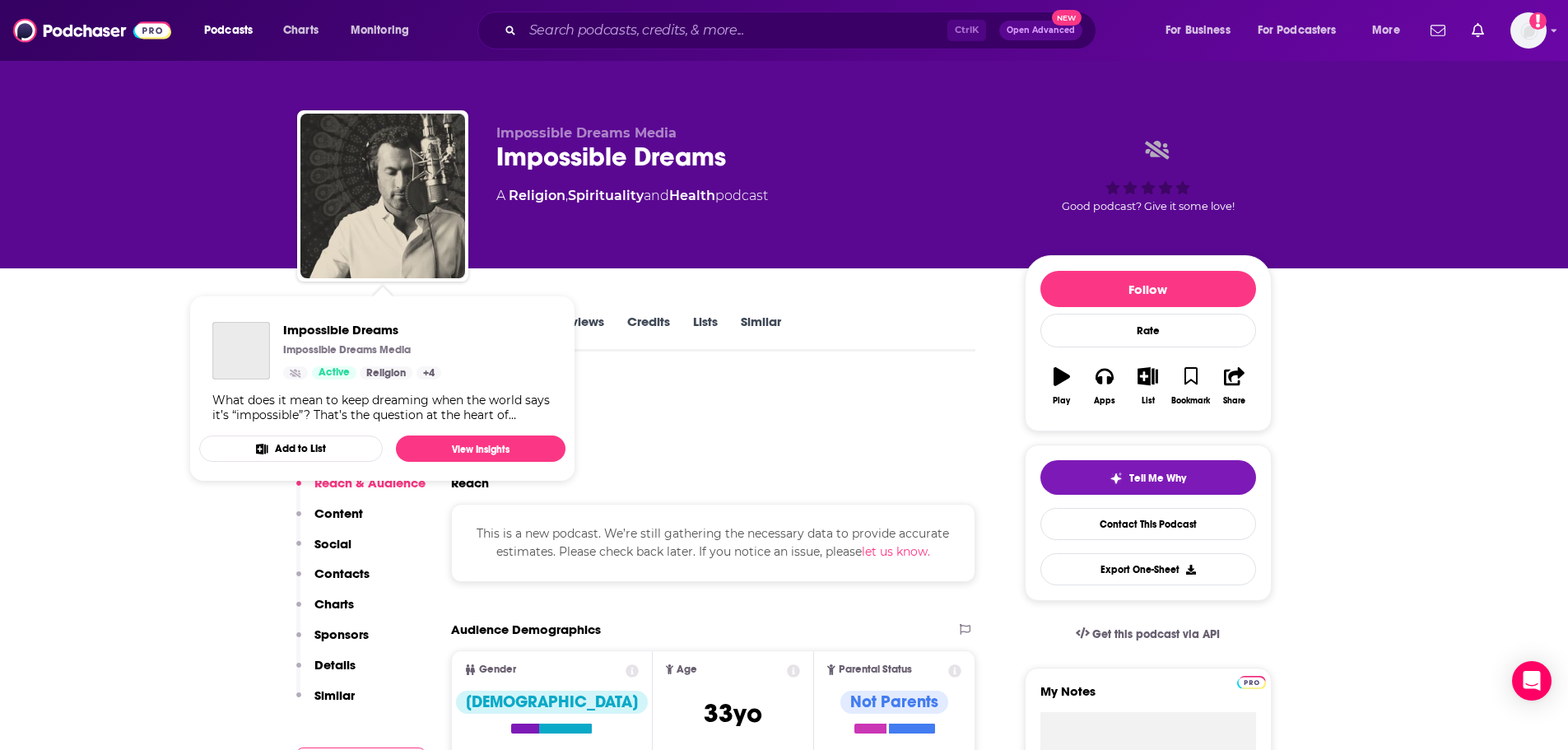
click at [333, 321] on div "Impossible Dreams Impossible Dreams Media Active Religion + 4 What does it mean…" at bounding box center [382, 371] width 366 height 126
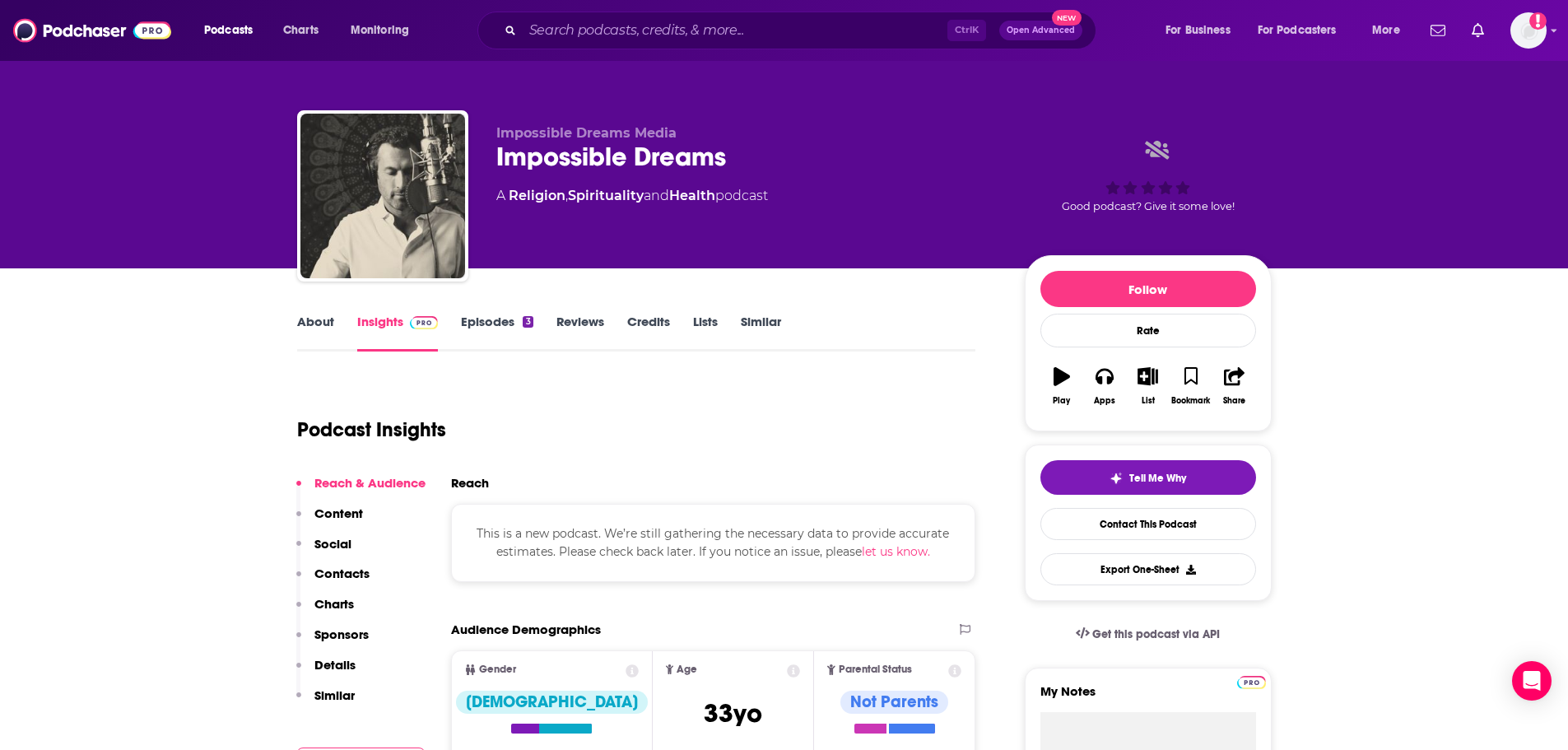
click at [500, 326] on link "Episodes 3" at bounding box center [496, 332] width 72 height 38
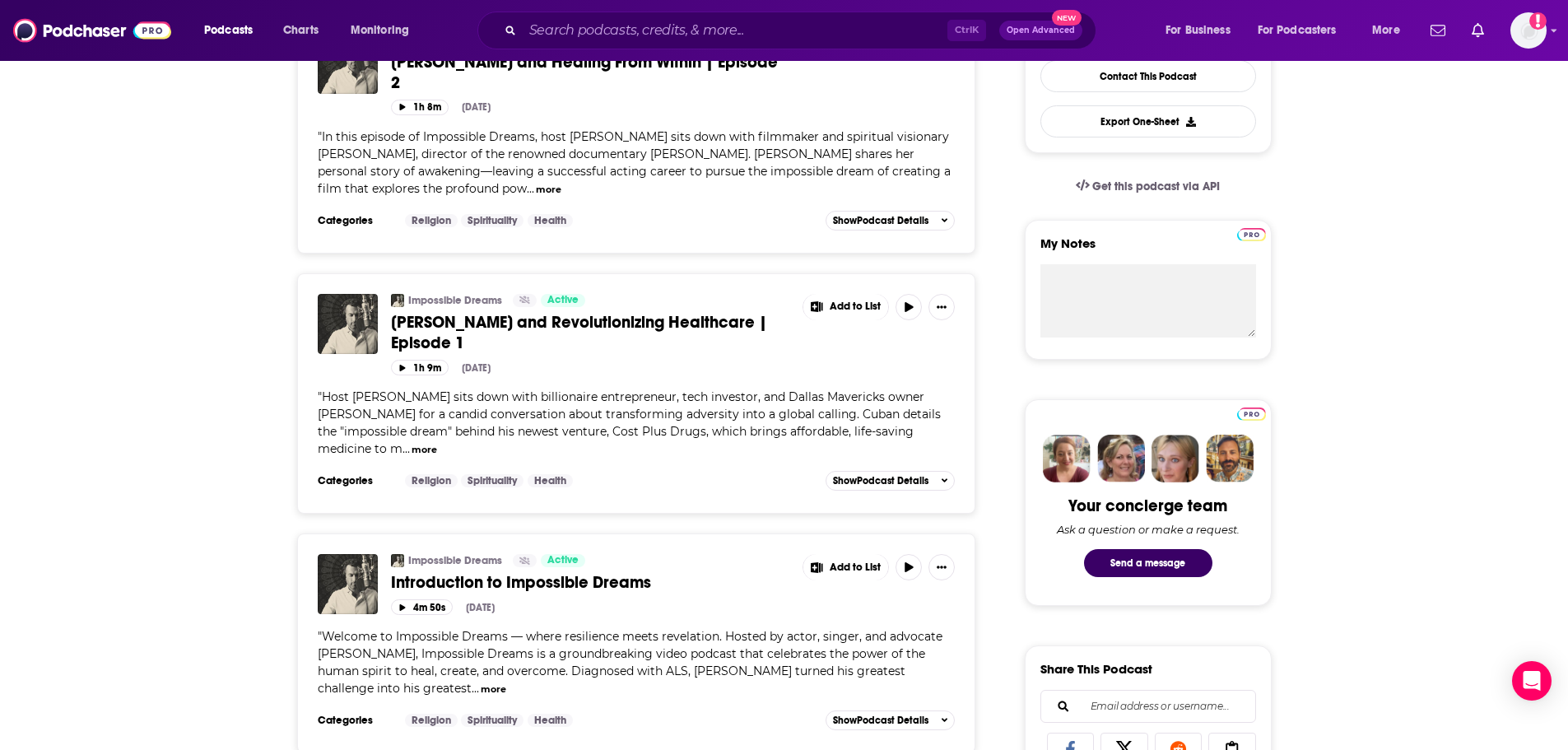
scroll to position [247, 0]
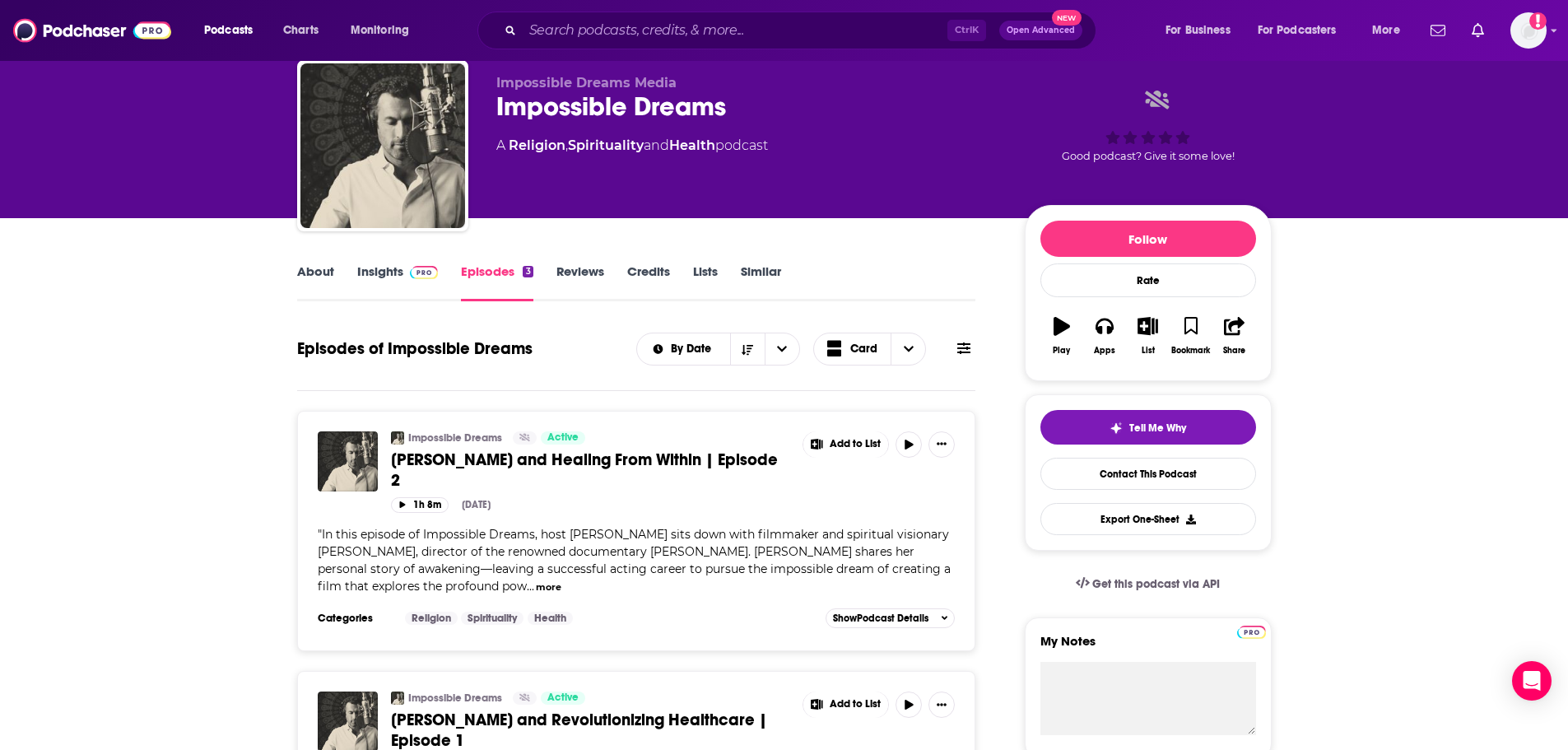
scroll to position [0, 0]
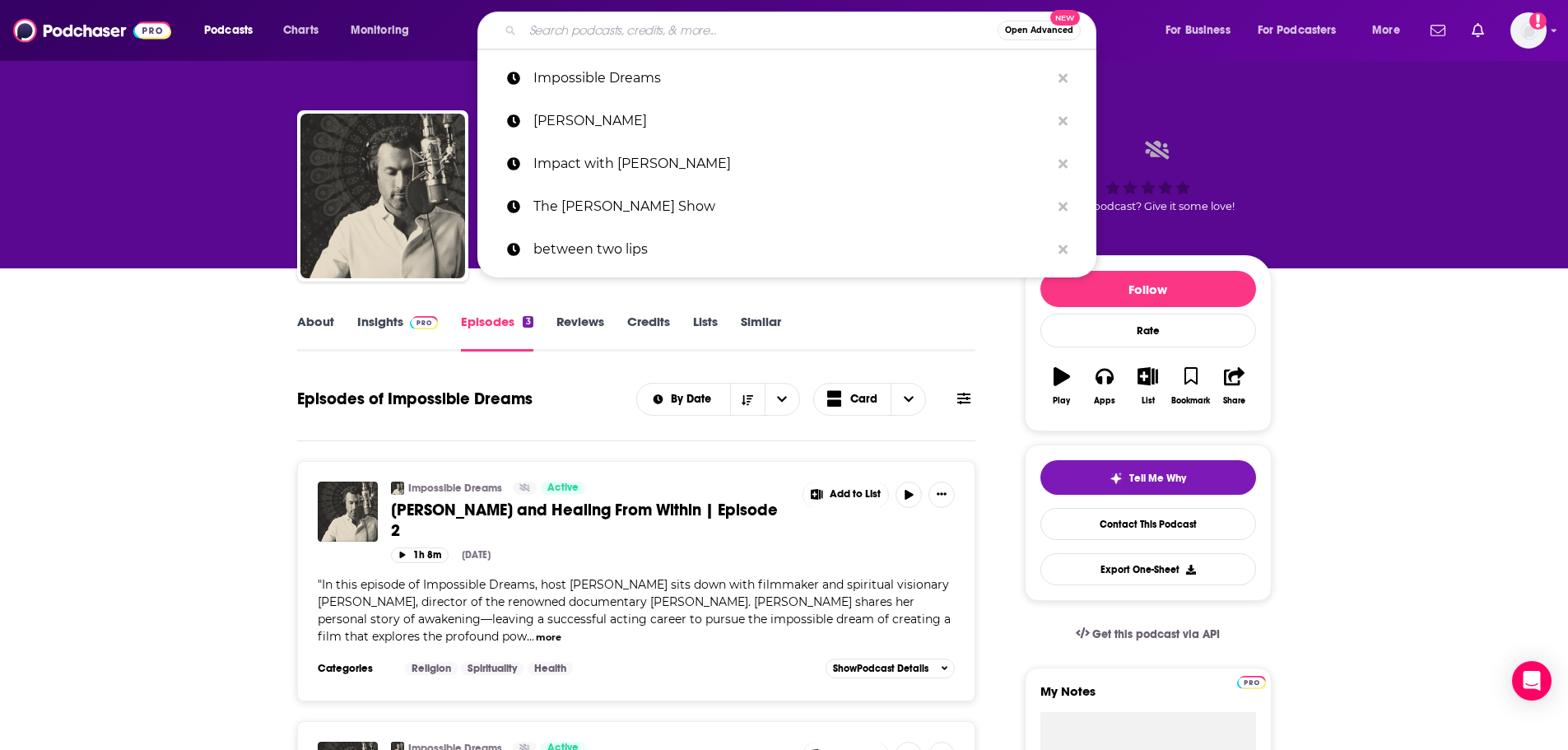
click at [610, 22] on input "Search podcasts, credits, & more..." at bounding box center [760, 30] width 475 height 26
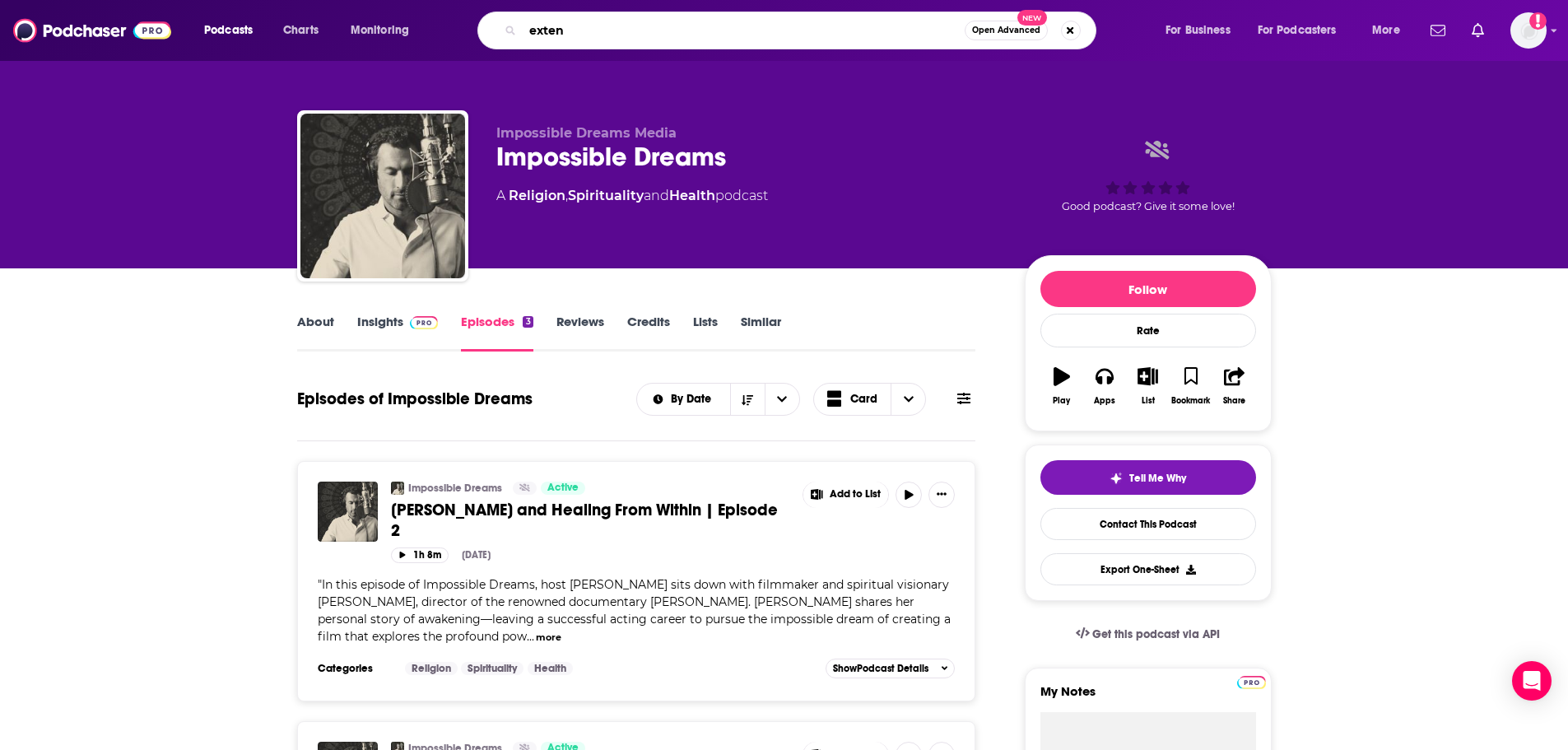
type input "extend"
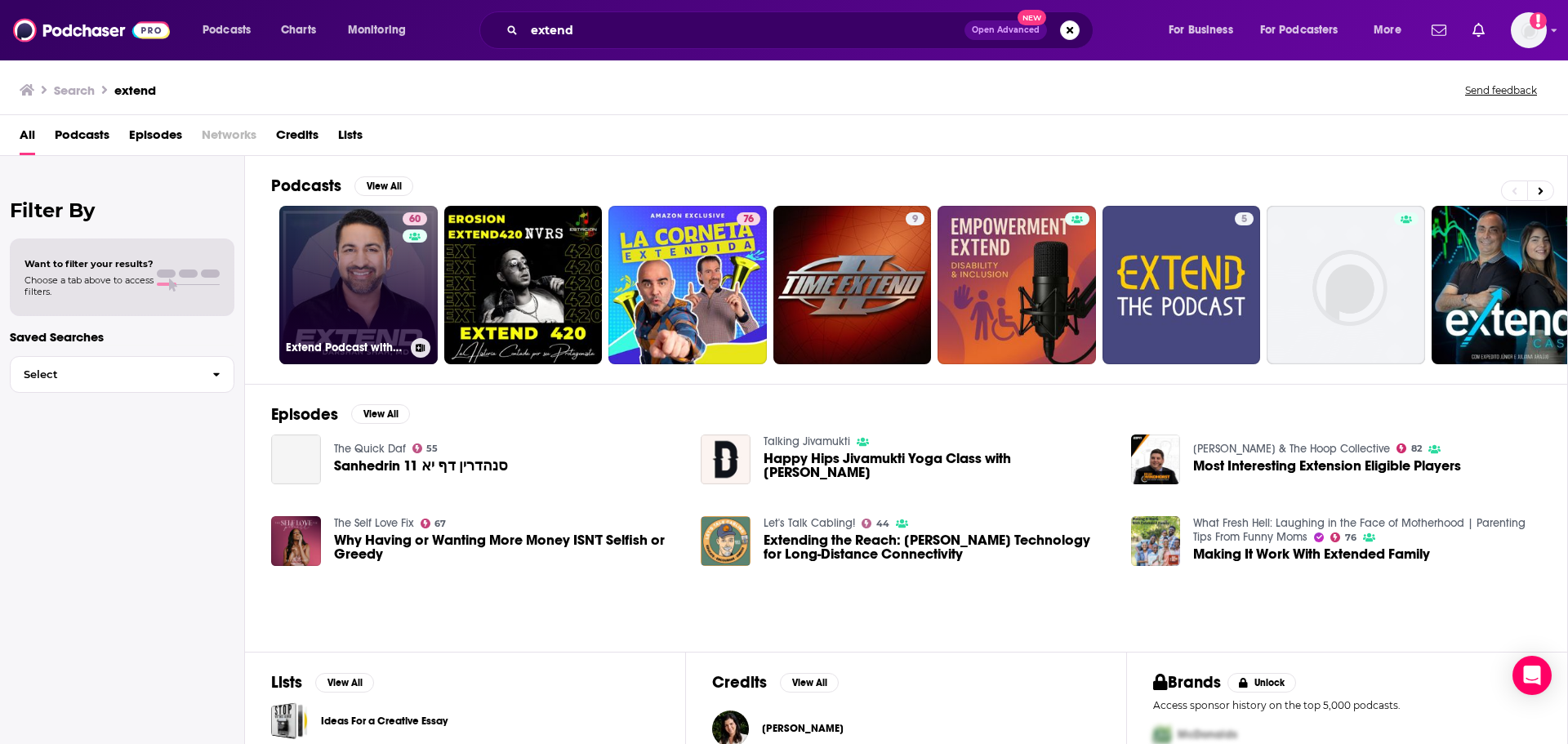
click at [393, 275] on link "60 Extend Podcast with [PERSON_NAME], [GEOGRAPHIC_DATA]" at bounding box center [358, 284] width 158 height 158
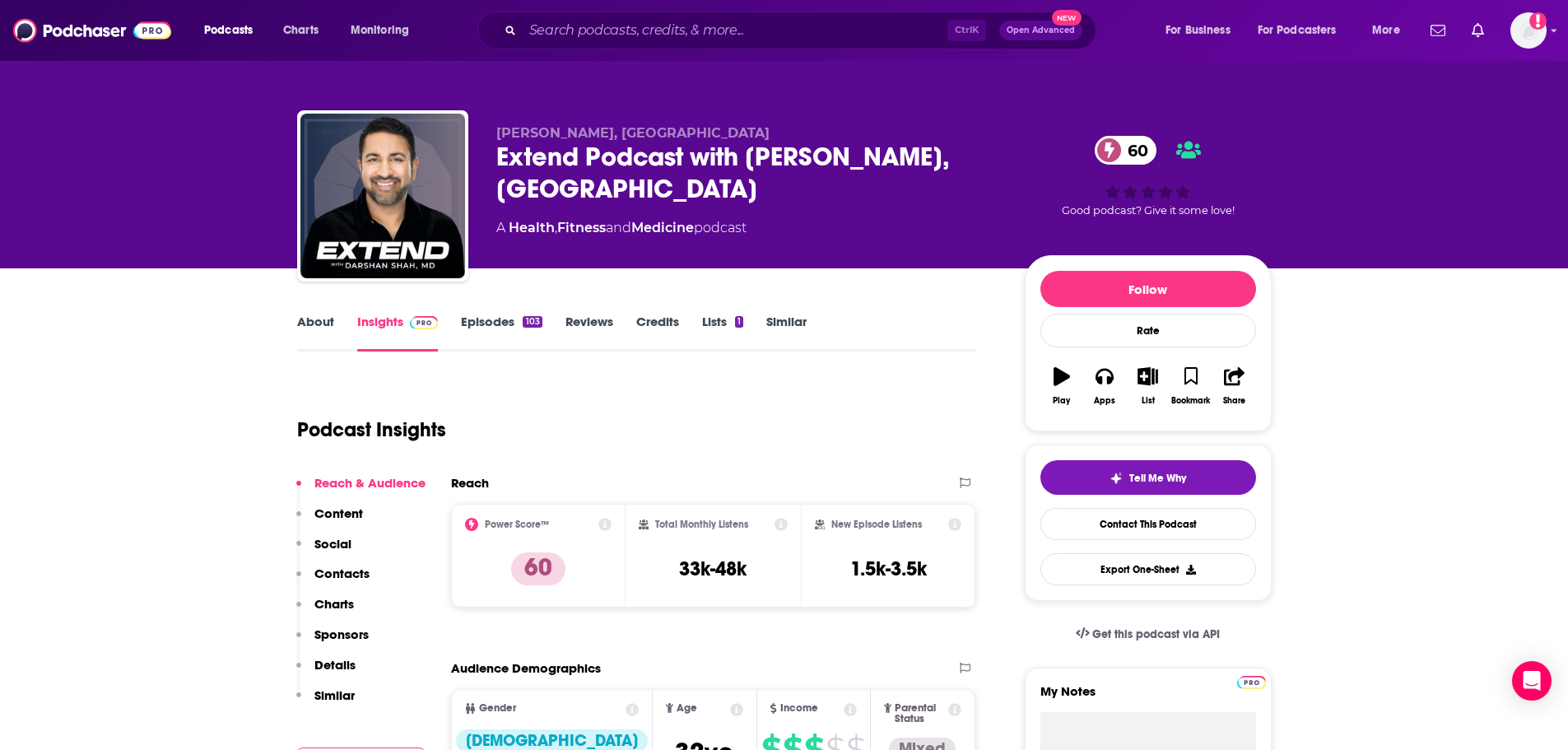
click at [481, 329] on link "Episodes 103" at bounding box center [501, 332] width 81 height 38
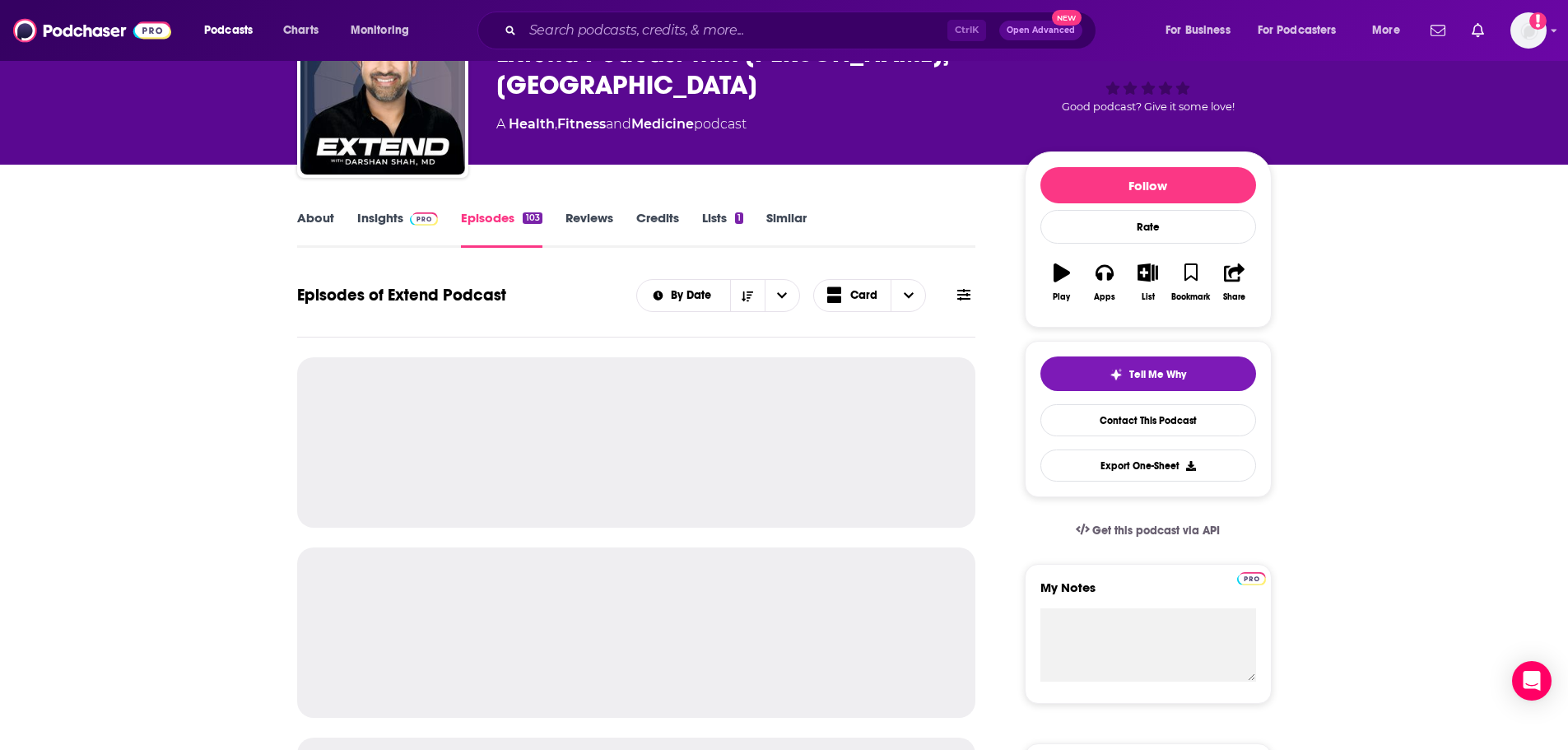
scroll to position [165, 0]
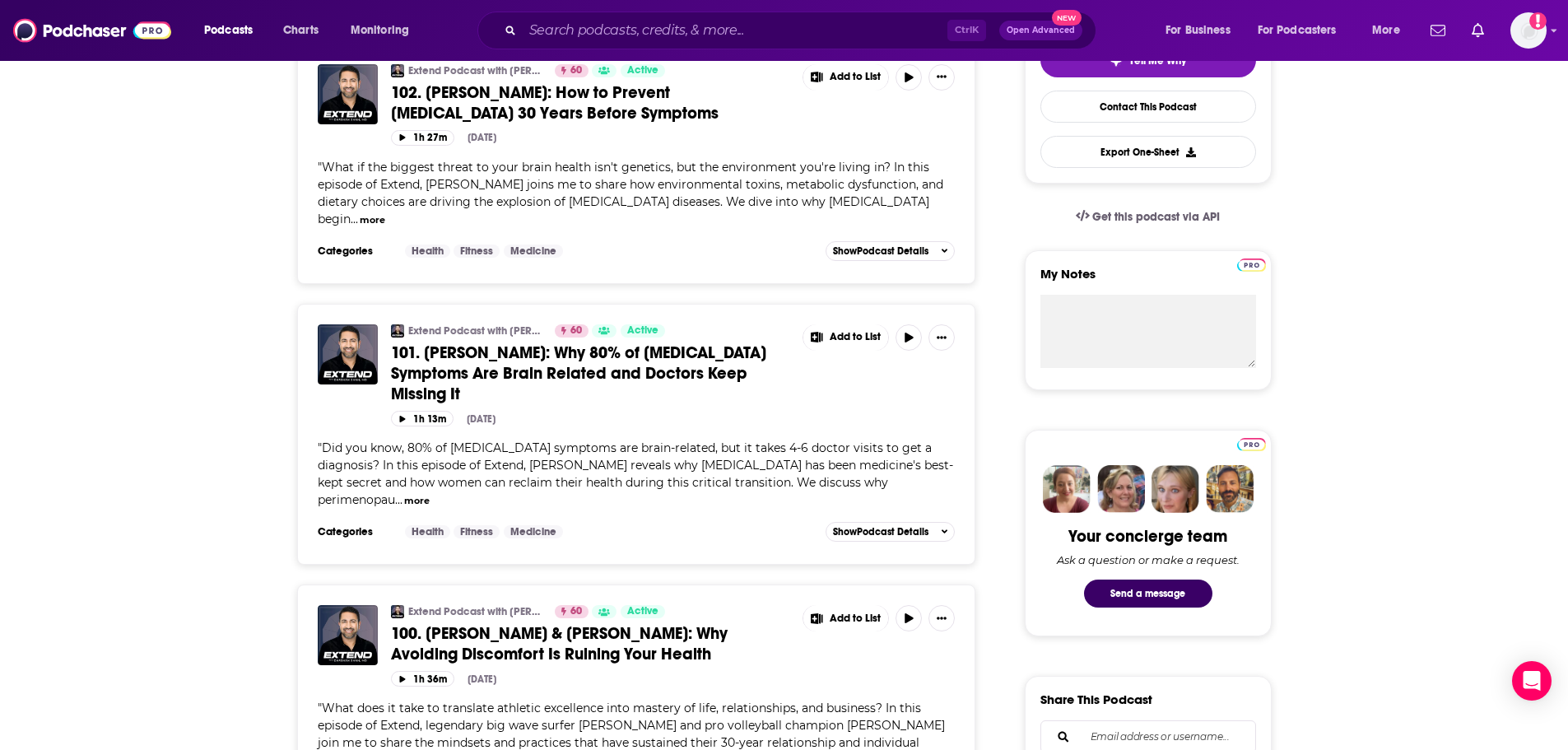
scroll to position [247, 0]
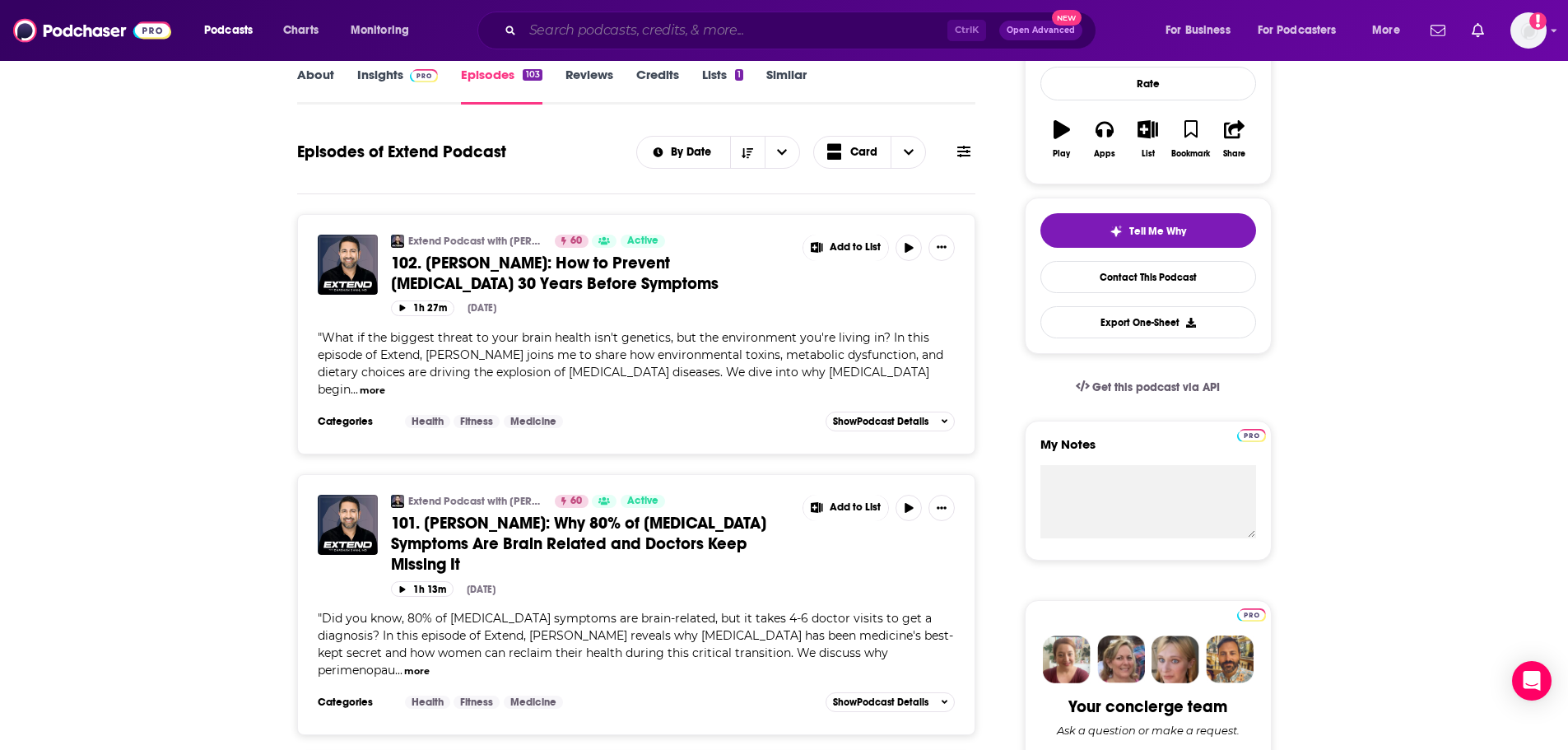
click at [683, 25] on input "Search podcasts, credits, & more..." at bounding box center [735, 30] width 425 height 26
